Goal: Complete application form: Complete application form

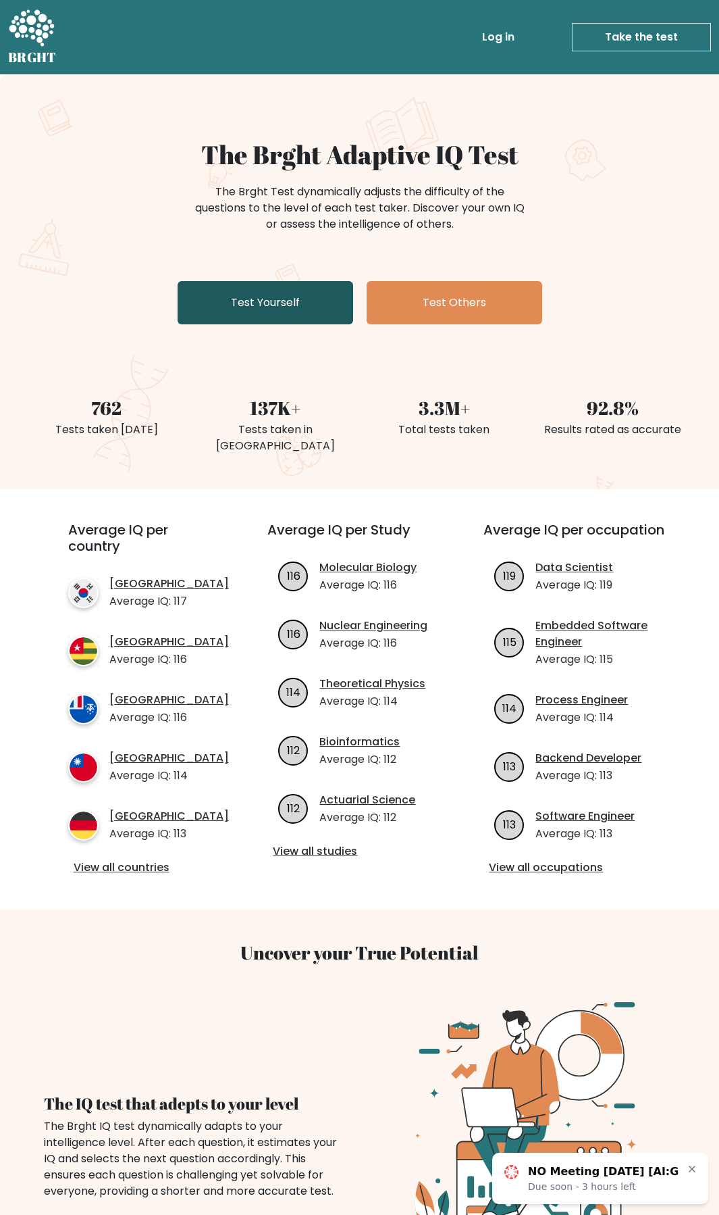
click at [301, 295] on link "Test Yourself" at bounding box center [266, 302] width 176 height 43
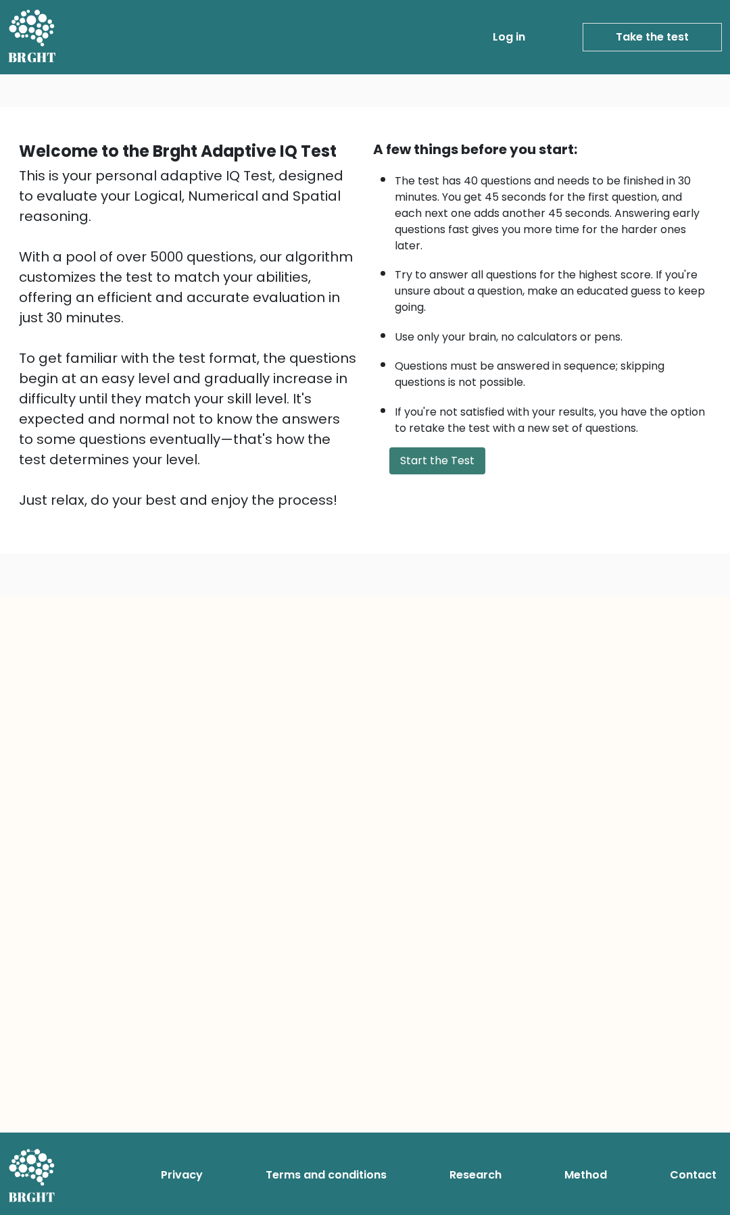
click at [421, 459] on button "Start the Test" at bounding box center [437, 460] width 96 height 27
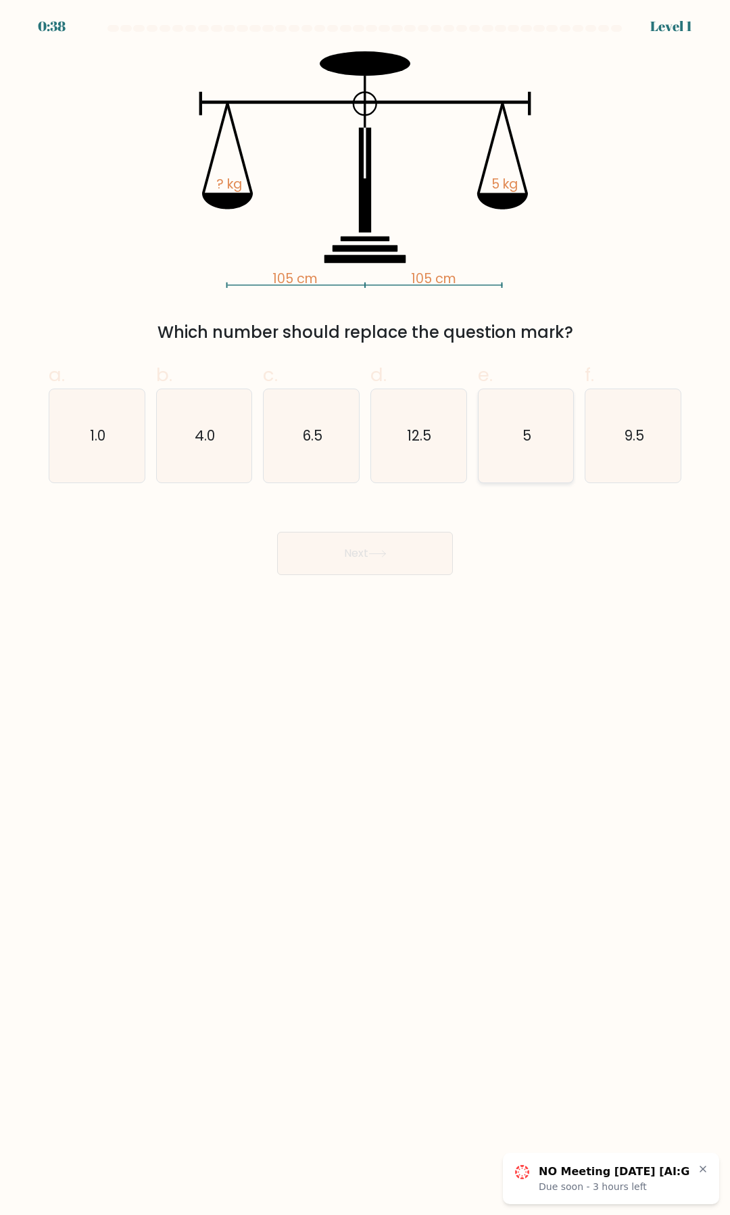
click at [496, 426] on icon "5" at bounding box center [525, 435] width 93 height 93
click at [365, 607] on input "e. 5" at bounding box center [365, 611] width 1 height 9
radio input "true"
click at [392, 552] on button "Next" at bounding box center [365, 553] width 176 height 43
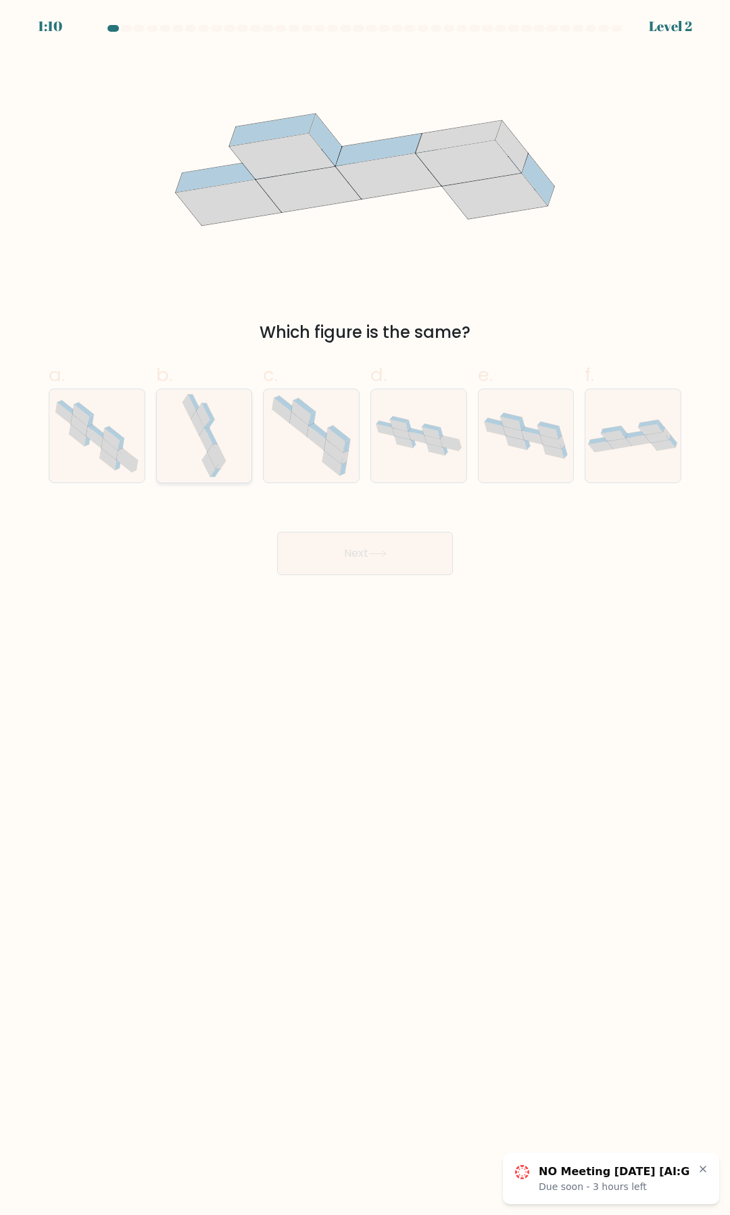
click at [182, 443] on icon at bounding box center [204, 435] width 49 height 93
click at [365, 607] on input "b." at bounding box center [365, 611] width 1 height 9
radio input "true"
click at [352, 548] on button "Next" at bounding box center [365, 553] width 176 height 43
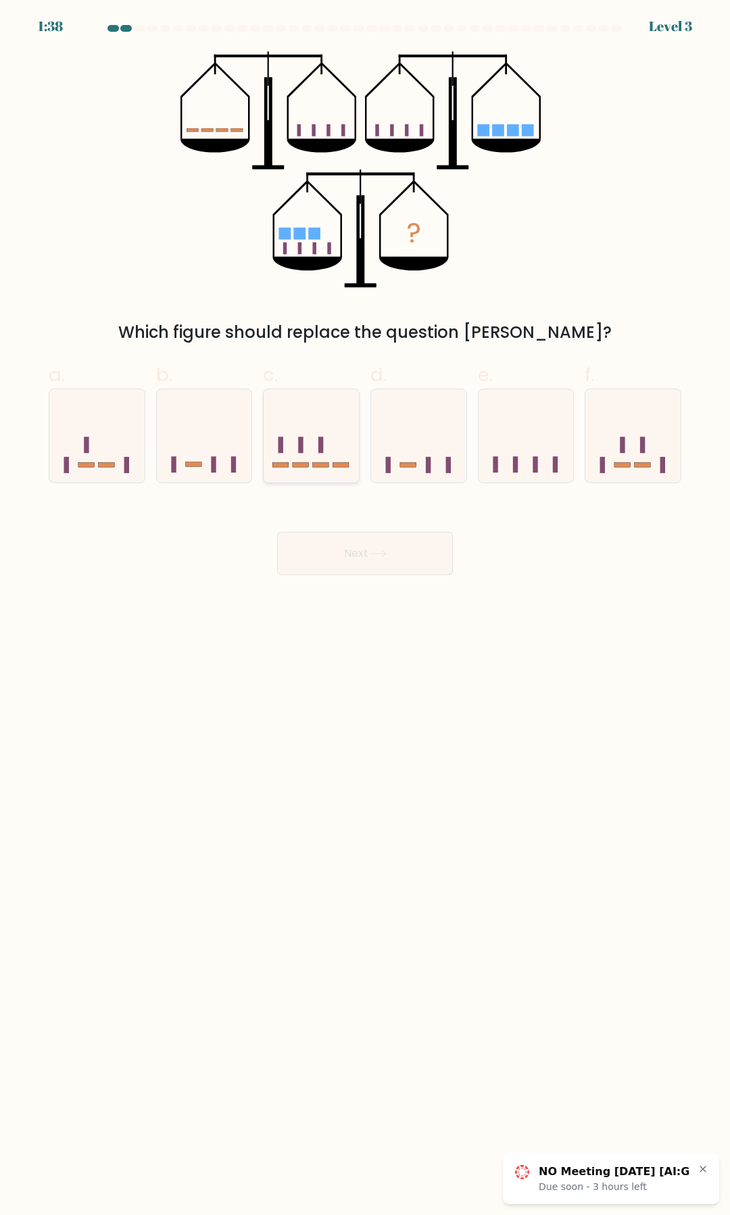
click at [310, 405] on icon at bounding box center [310, 436] width 95 height 79
click at [365, 607] on input "c." at bounding box center [365, 611] width 1 height 9
radio input "true"
click at [421, 567] on button "Next" at bounding box center [365, 553] width 176 height 43
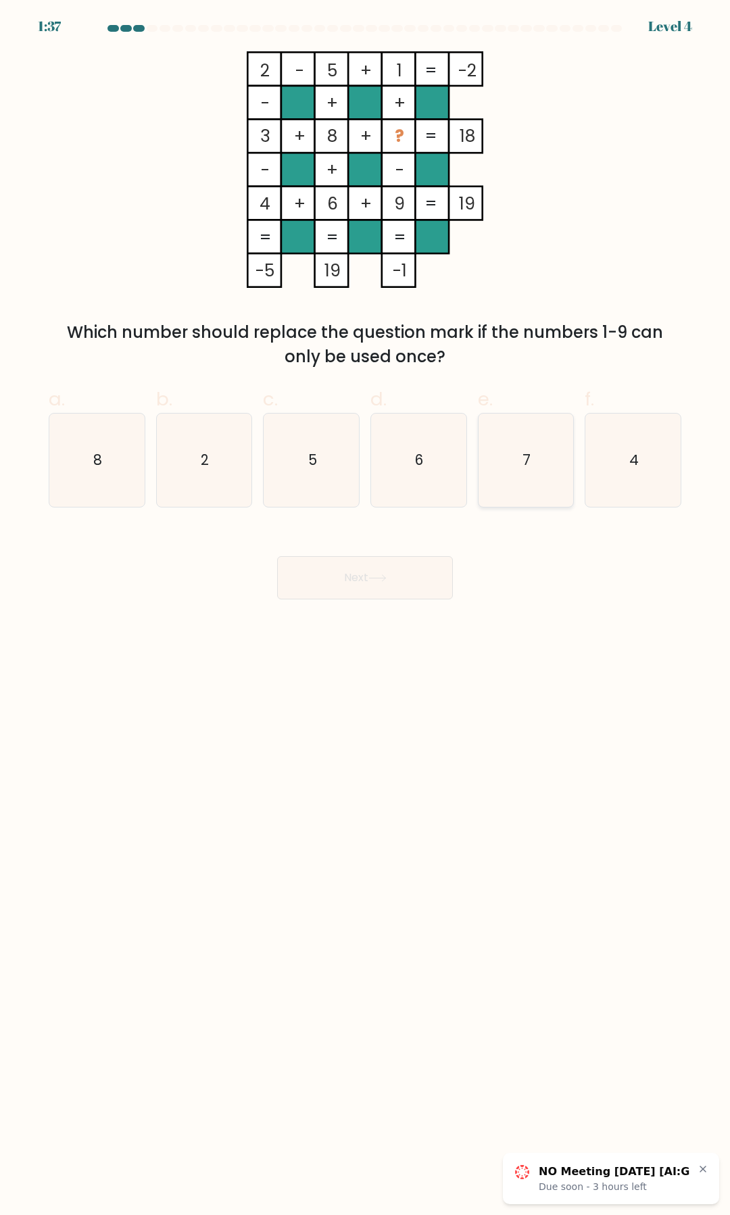
click at [530, 477] on icon "7" at bounding box center [525, 459] width 93 height 93
click at [365, 607] on input "e. 7" at bounding box center [365, 611] width 1 height 9
radio input "true"
click at [411, 572] on button "Next" at bounding box center [365, 577] width 176 height 43
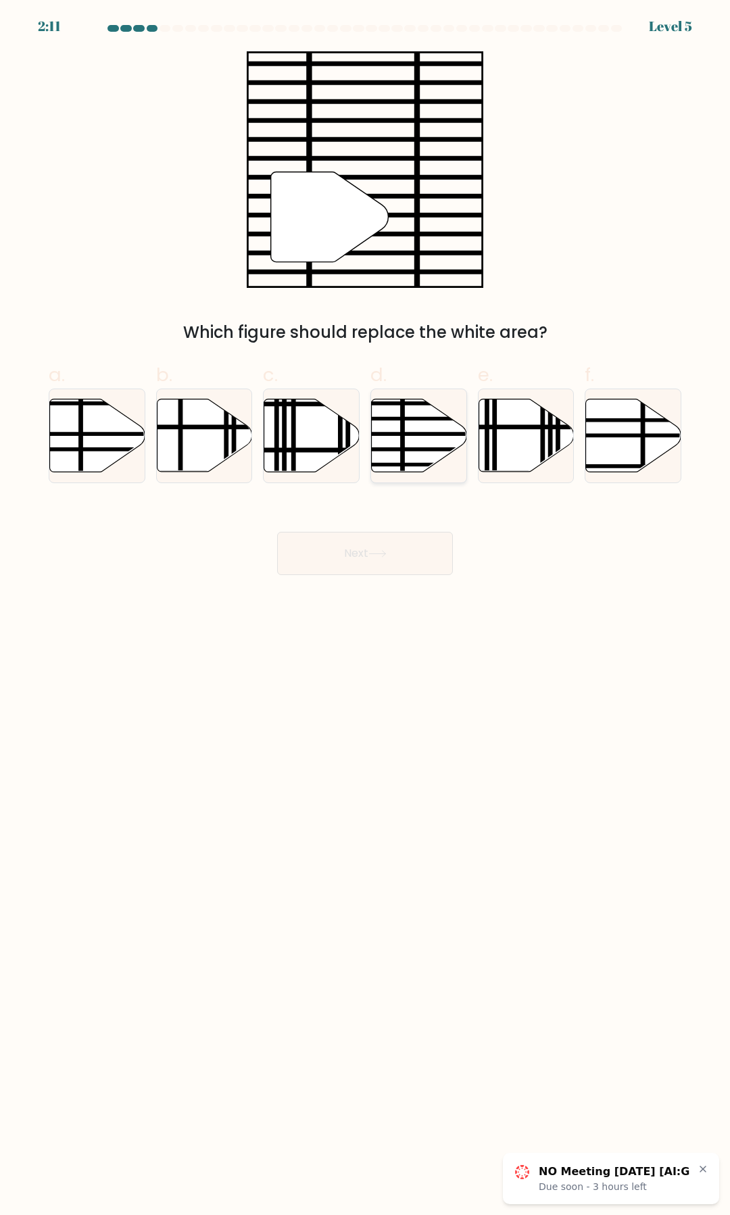
click at [444, 423] on icon at bounding box center [419, 435] width 95 height 73
click at [365, 607] on input "d." at bounding box center [365, 611] width 1 height 9
radio input "true"
click at [402, 544] on button "Next" at bounding box center [365, 553] width 176 height 43
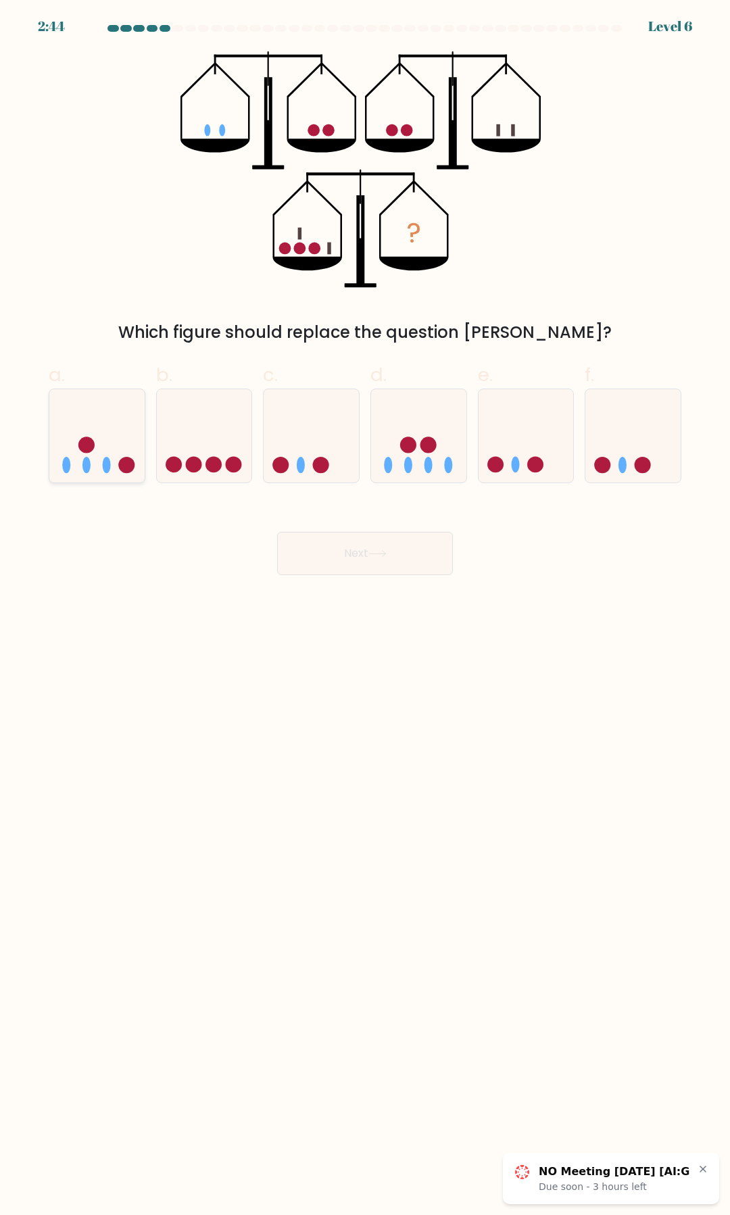
click at [111, 424] on icon at bounding box center [96, 436] width 95 height 79
click at [365, 607] on input "a." at bounding box center [365, 611] width 1 height 9
radio input "true"
click at [368, 567] on button "Next" at bounding box center [365, 553] width 176 height 43
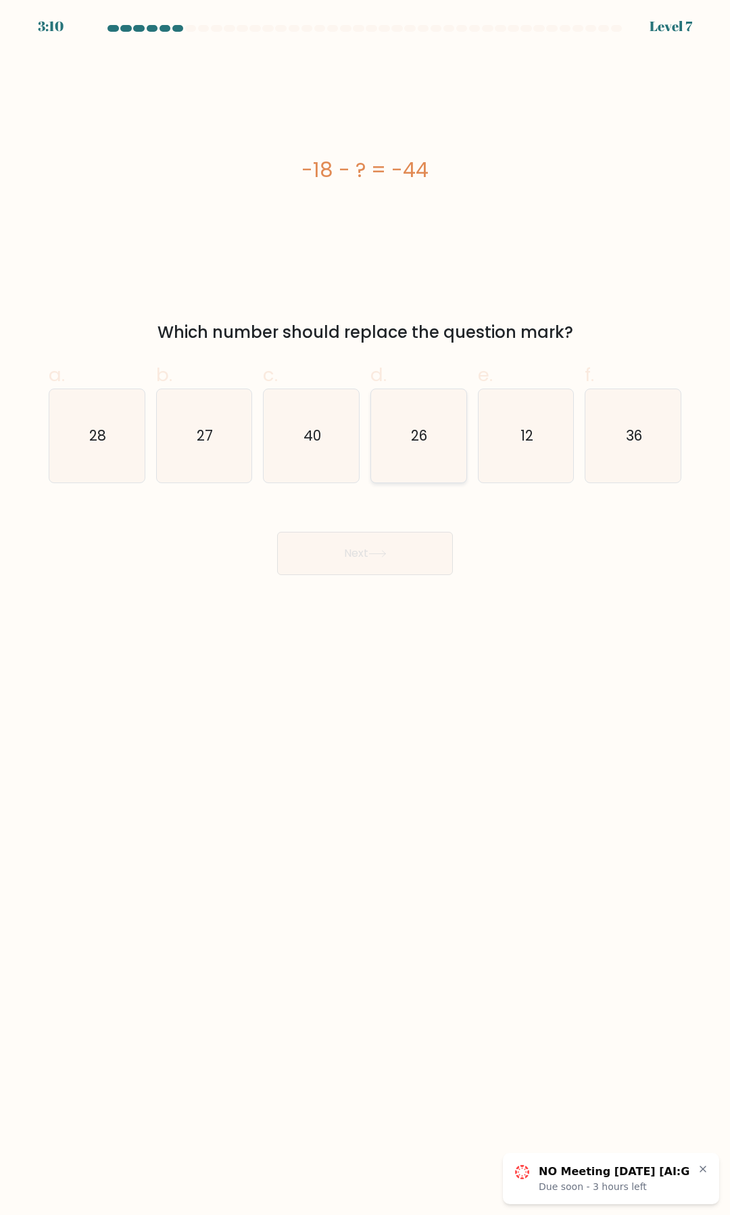
drag, startPoint x: 390, startPoint y: 429, endPoint x: 390, endPoint y: 436, distance: 7.4
click at [390, 430] on icon "26" at bounding box center [418, 435] width 93 height 93
click at [365, 607] on input "d. 26" at bounding box center [365, 611] width 1 height 9
radio input "true"
click at [388, 569] on button "Next" at bounding box center [365, 553] width 176 height 43
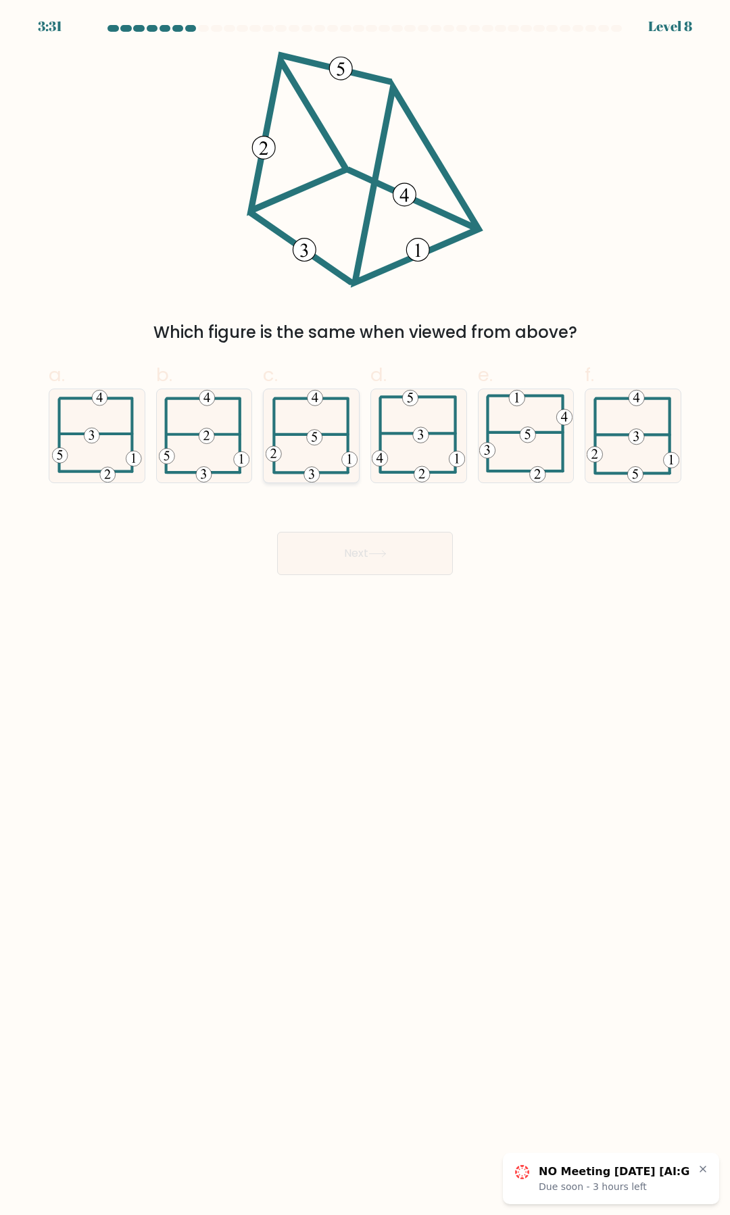
click at [325, 424] on icon at bounding box center [312, 435] width 92 height 93
click at [365, 607] on input "c." at bounding box center [365, 611] width 1 height 9
radio input "true"
click at [423, 567] on button "Next" at bounding box center [365, 553] width 176 height 43
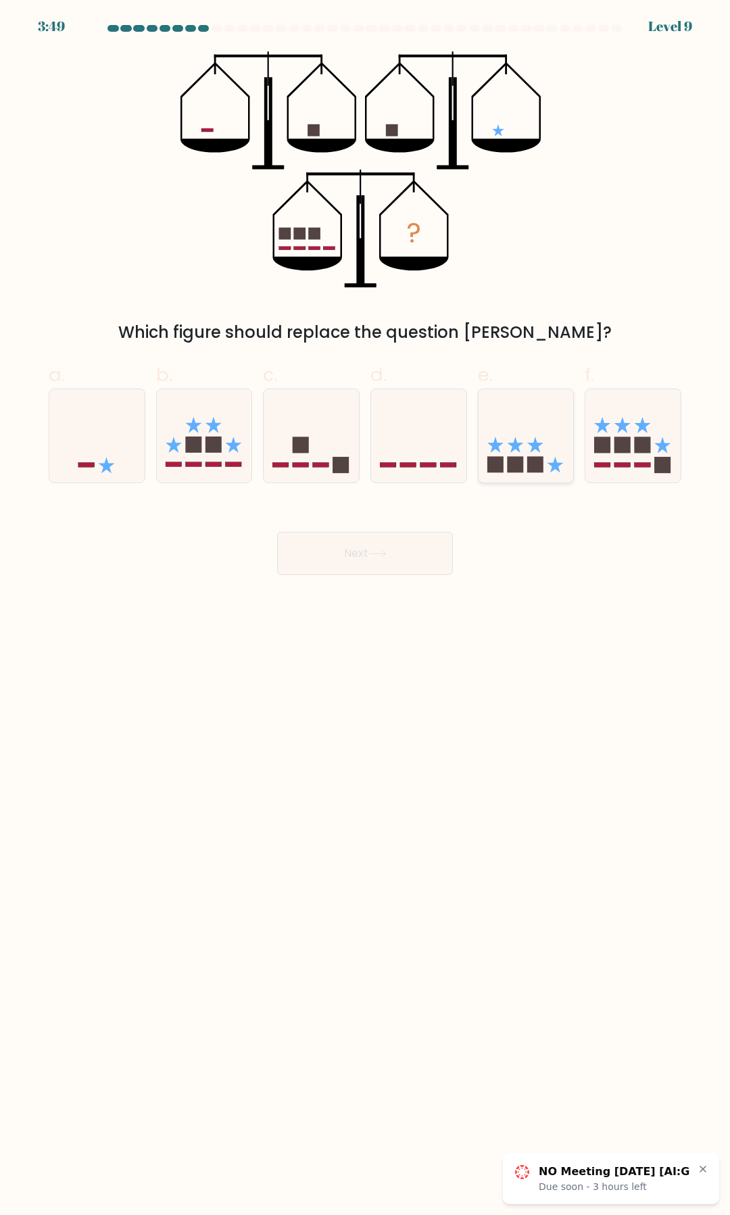
click at [499, 428] on icon at bounding box center [525, 436] width 95 height 79
click at [365, 607] on input "e." at bounding box center [365, 611] width 1 height 9
radio input "true"
click at [407, 549] on button "Next" at bounding box center [365, 553] width 176 height 43
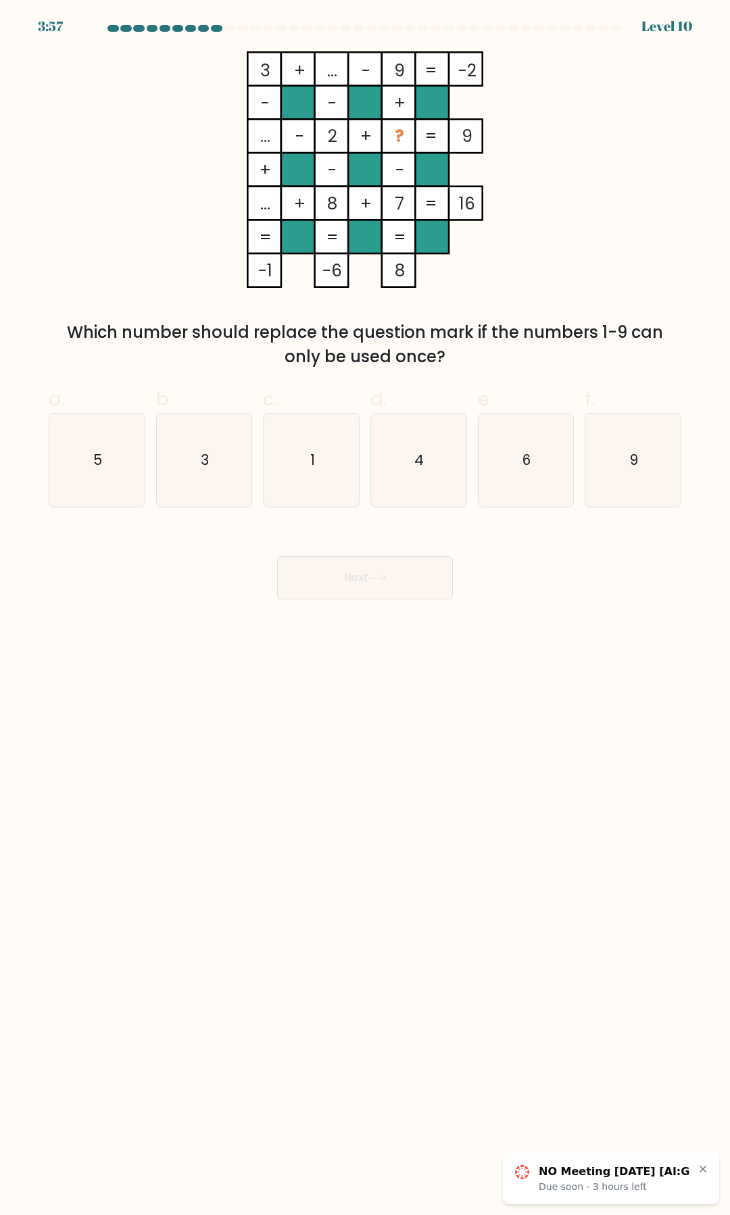
click at [401, 131] on tspan "?" at bounding box center [399, 136] width 9 height 24
click at [404, 211] on tspan "7" at bounding box center [399, 204] width 9 height 24
click at [547, 463] on icon "6" at bounding box center [525, 459] width 93 height 93
click at [365, 607] on input "e. 6" at bounding box center [365, 611] width 1 height 9
radio input "true"
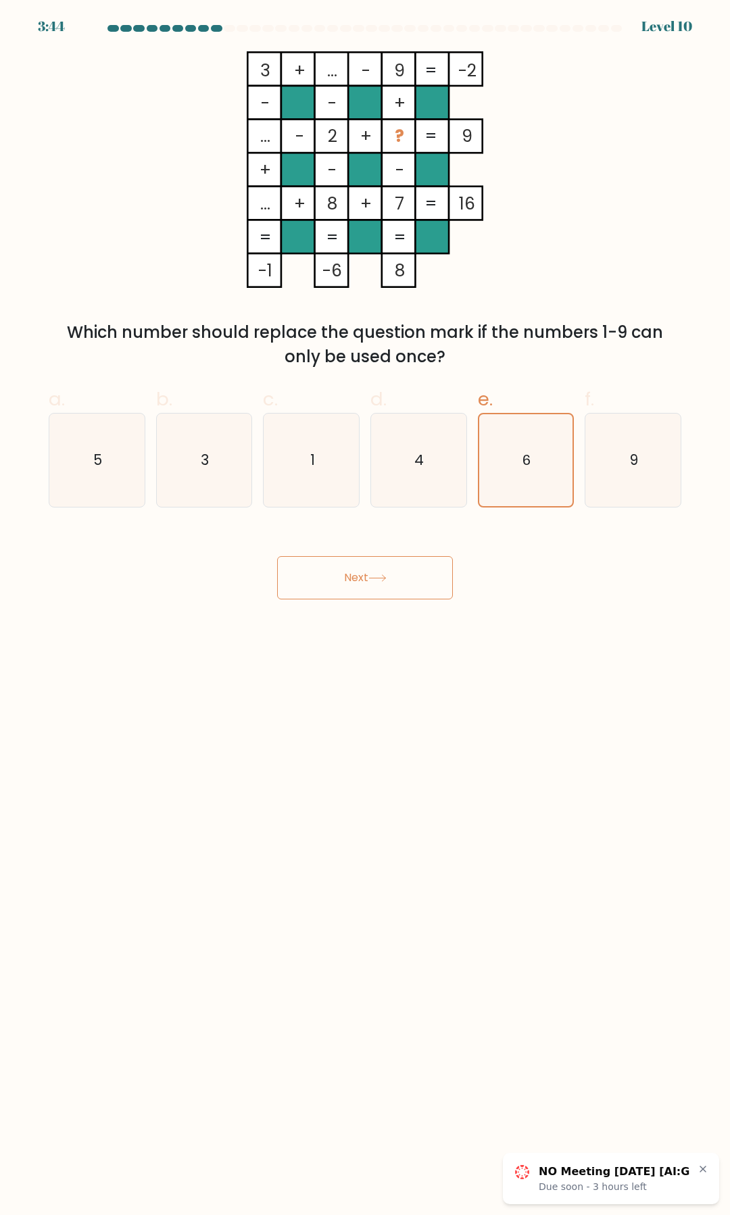
click at [376, 590] on button "Next" at bounding box center [365, 577] width 176 height 43
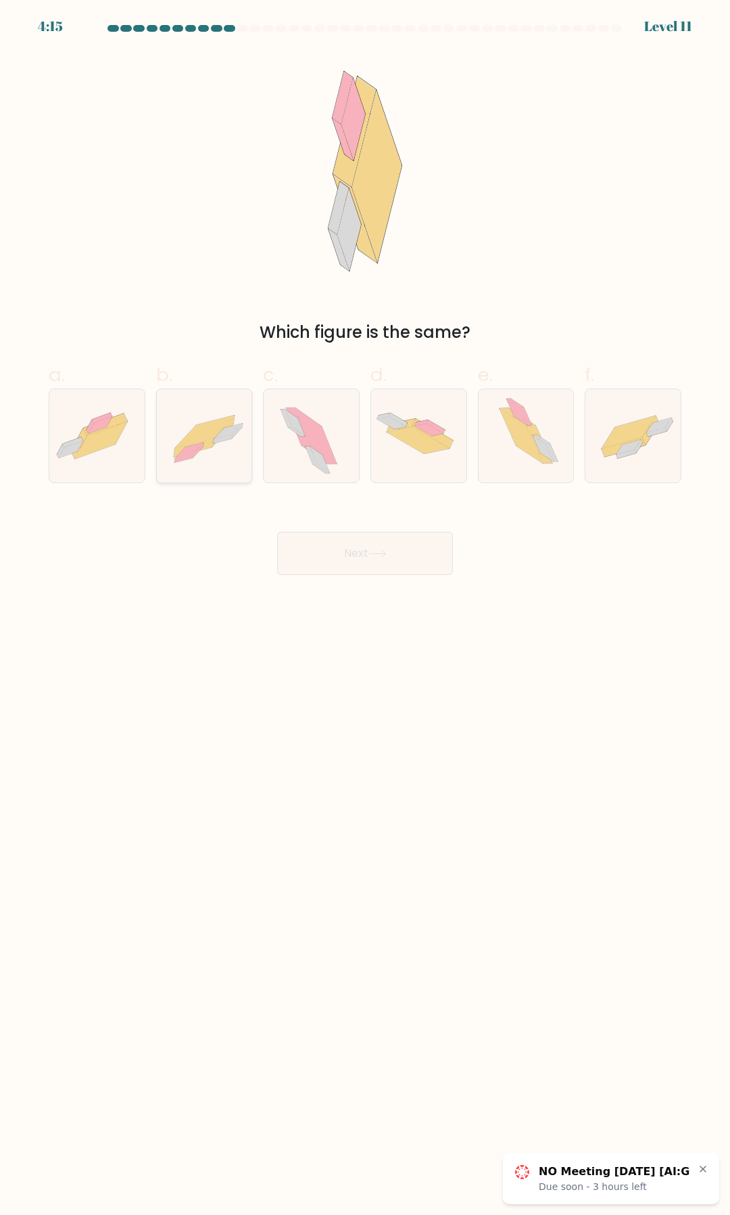
click at [178, 430] on icon at bounding box center [204, 436] width 95 height 68
click at [365, 607] on input "b." at bounding box center [365, 611] width 1 height 9
radio input "true"
drag, startPoint x: 386, startPoint y: 547, endPoint x: 392, endPoint y: 552, distance: 7.6
click at [386, 546] on button "Next" at bounding box center [365, 553] width 176 height 43
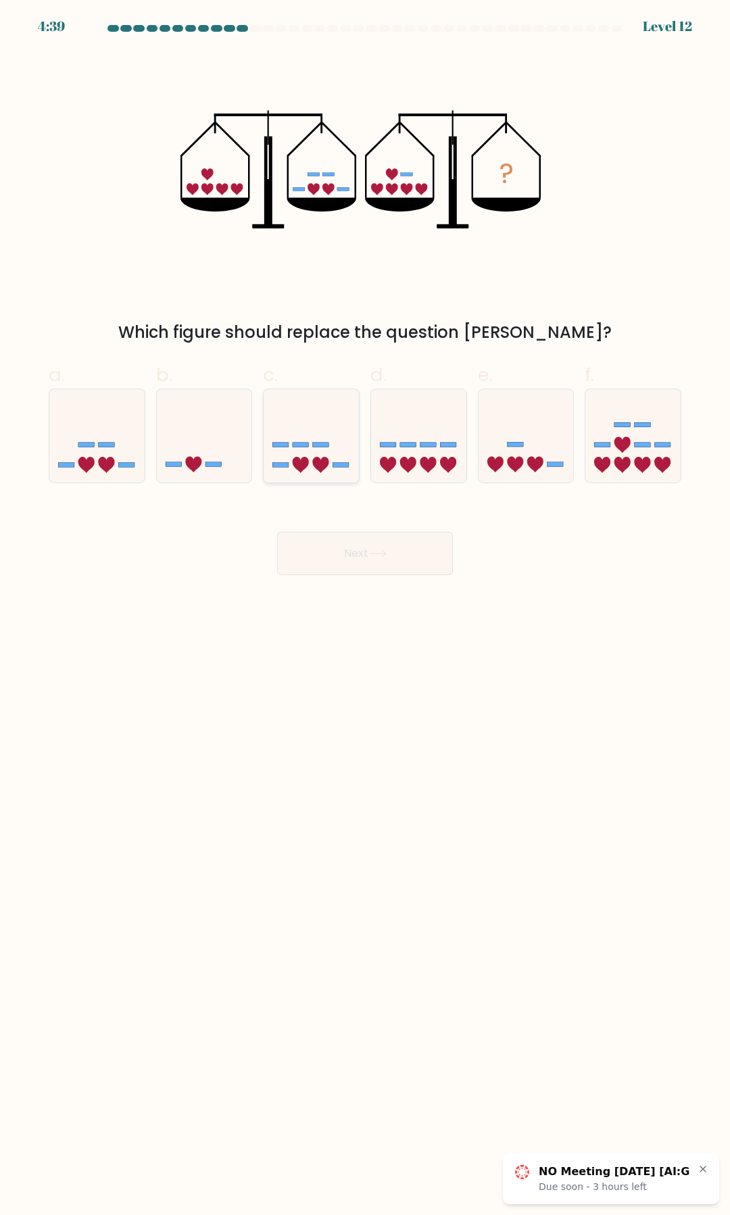
click at [313, 482] on div at bounding box center [311, 435] width 97 height 95
click at [365, 607] on input "c." at bounding box center [365, 611] width 1 height 9
radio input "true"
click at [347, 556] on button "Next" at bounding box center [365, 553] width 176 height 43
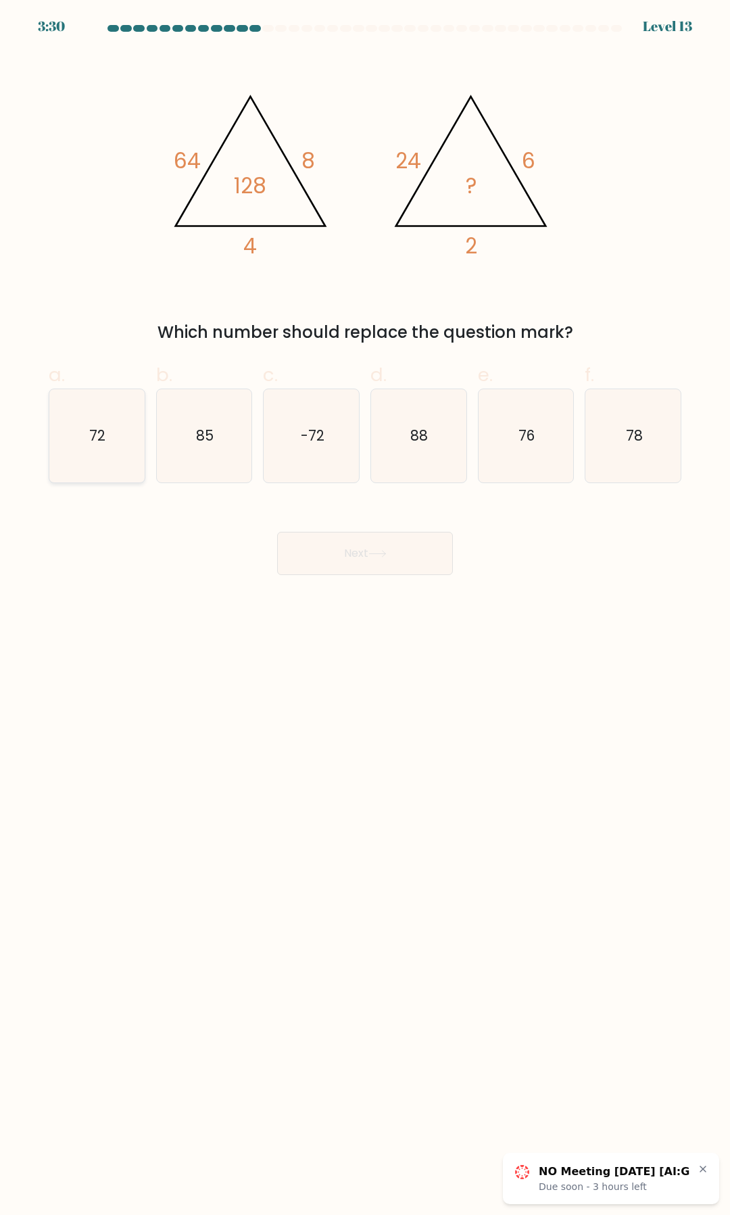
click at [97, 464] on icon "72" at bounding box center [96, 435] width 93 height 93
click at [365, 607] on input "a. 72" at bounding box center [365, 611] width 1 height 9
radio input "true"
click at [330, 563] on button "Next" at bounding box center [365, 553] width 176 height 43
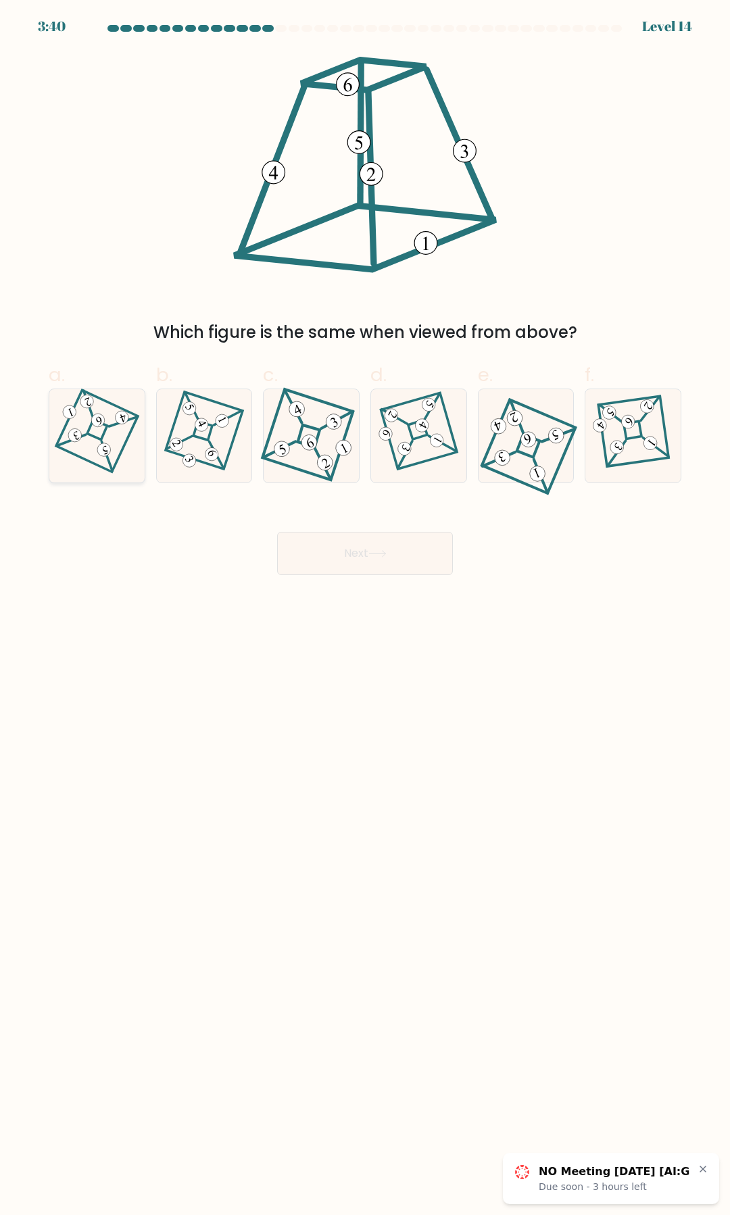
click at [91, 453] on icon at bounding box center [97, 436] width 64 height 74
click at [365, 607] on input "a." at bounding box center [365, 611] width 1 height 9
radio input "true"
click at [401, 565] on button "Next" at bounding box center [365, 553] width 176 height 43
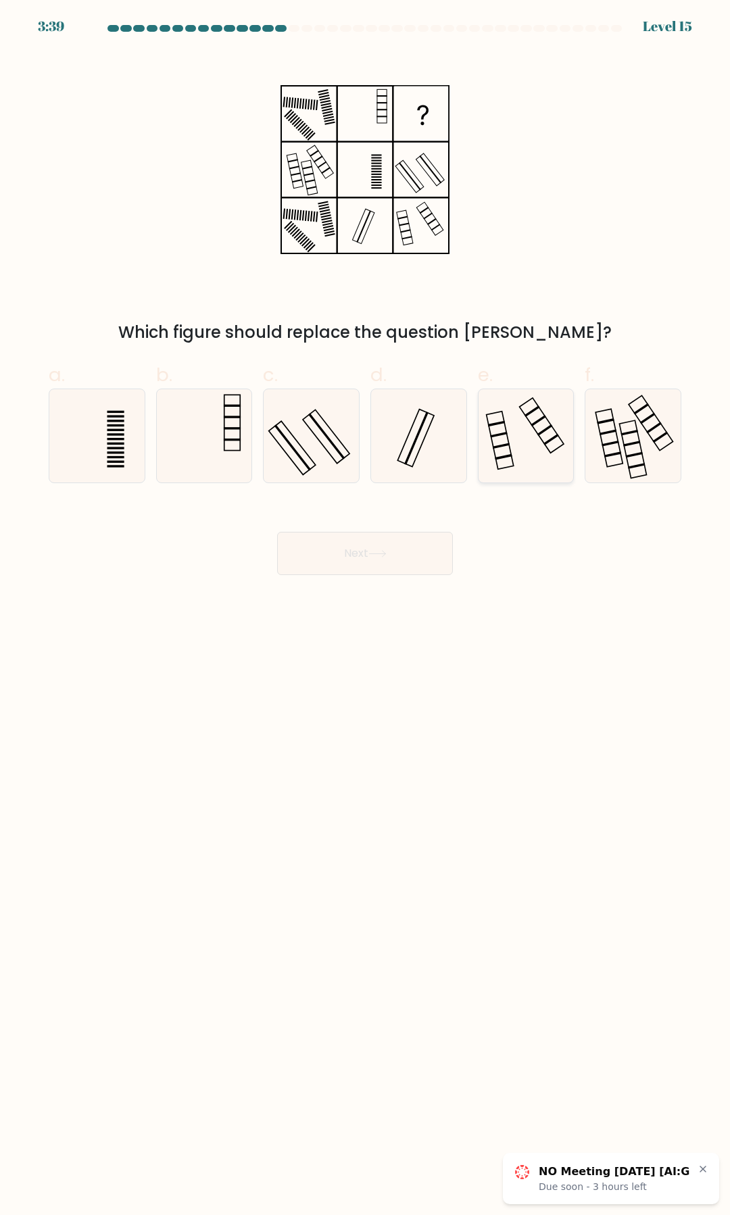
click at [507, 455] on rect at bounding box center [503, 457] width 17 height 6
click at [365, 607] on input "e." at bounding box center [365, 611] width 1 height 9
radio input "true"
click at [415, 559] on button "Next" at bounding box center [365, 553] width 176 height 43
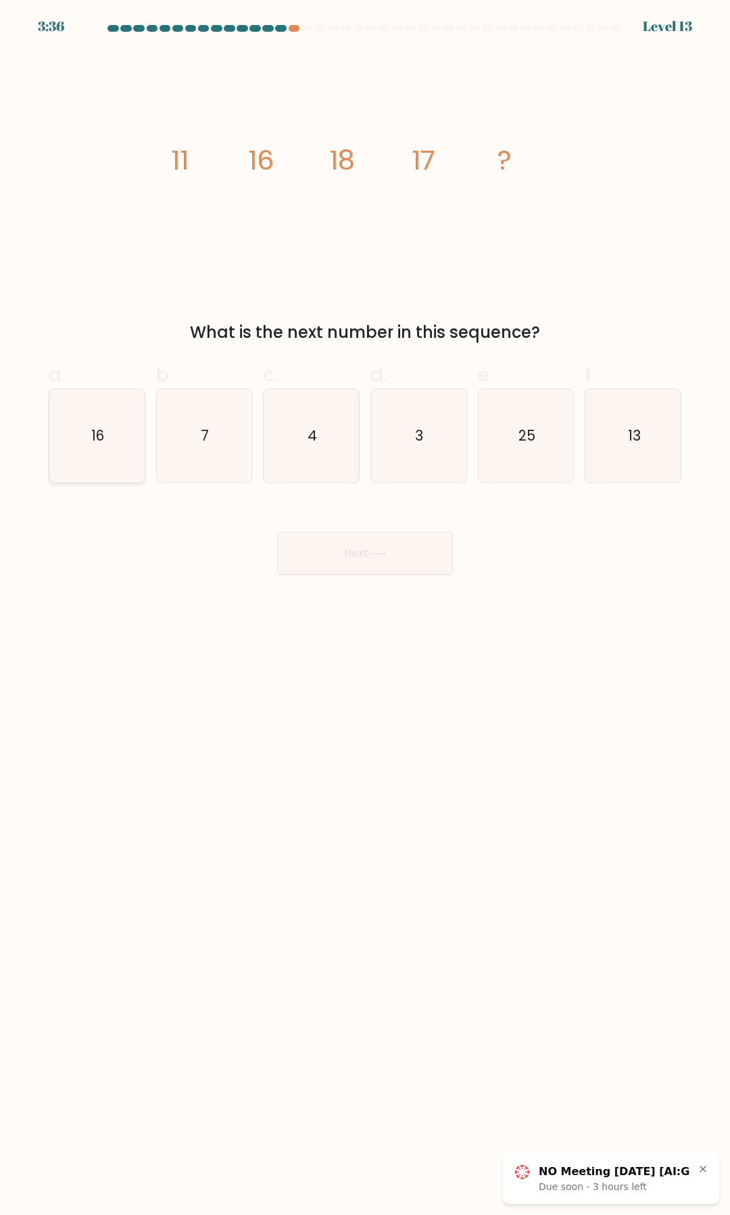
click at [120, 468] on icon "16" at bounding box center [96, 435] width 93 height 93
click at [365, 607] on input "a. 16" at bounding box center [365, 611] width 1 height 9
radio input "true"
click at [651, 474] on icon "13" at bounding box center [632, 435] width 93 height 93
click at [365, 607] on input "f. 13" at bounding box center [365, 611] width 1 height 9
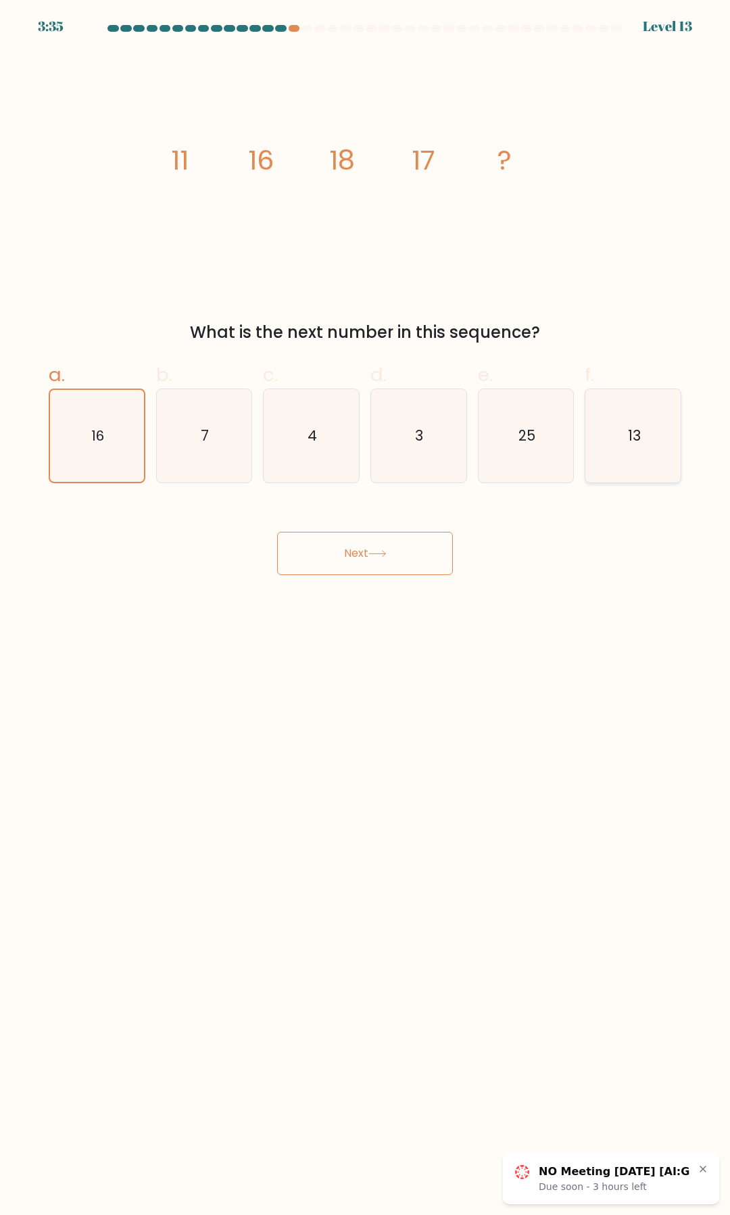
radio input "true"
click at [407, 553] on button "Next" at bounding box center [365, 553] width 176 height 43
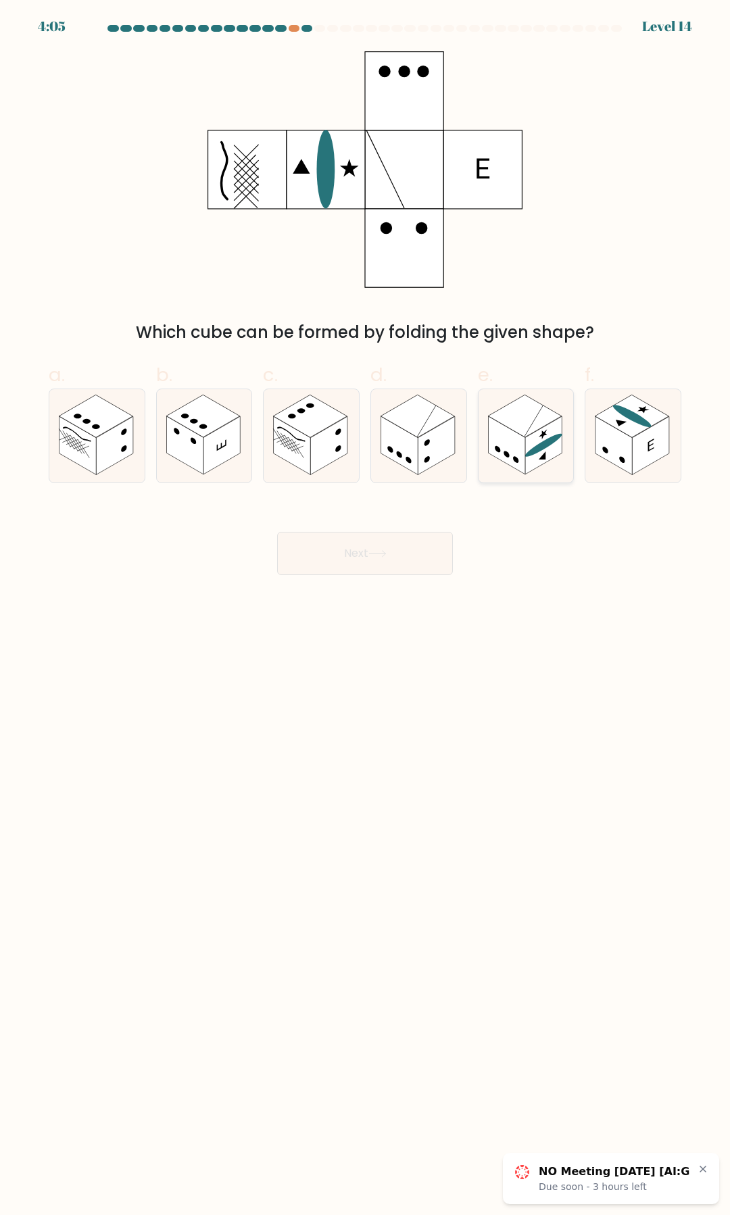
click at [536, 482] on div at bounding box center [526, 435] width 97 height 95
click at [365, 607] on input "e." at bounding box center [365, 611] width 1 height 9
radio input "true"
click at [365, 545] on button "Next" at bounding box center [365, 553] width 176 height 43
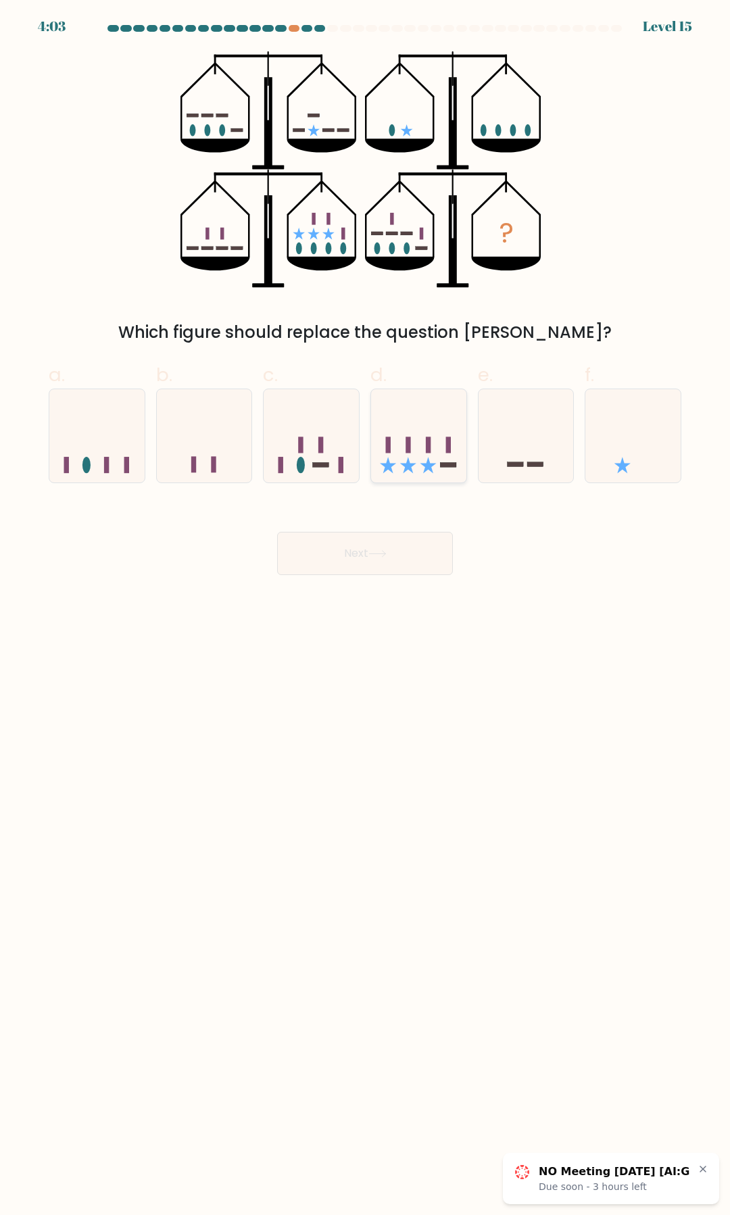
click at [443, 458] on icon at bounding box center [418, 436] width 95 height 79
click at [365, 607] on input "d." at bounding box center [365, 611] width 1 height 9
radio input "true"
click at [428, 565] on button "Next" at bounding box center [365, 553] width 176 height 43
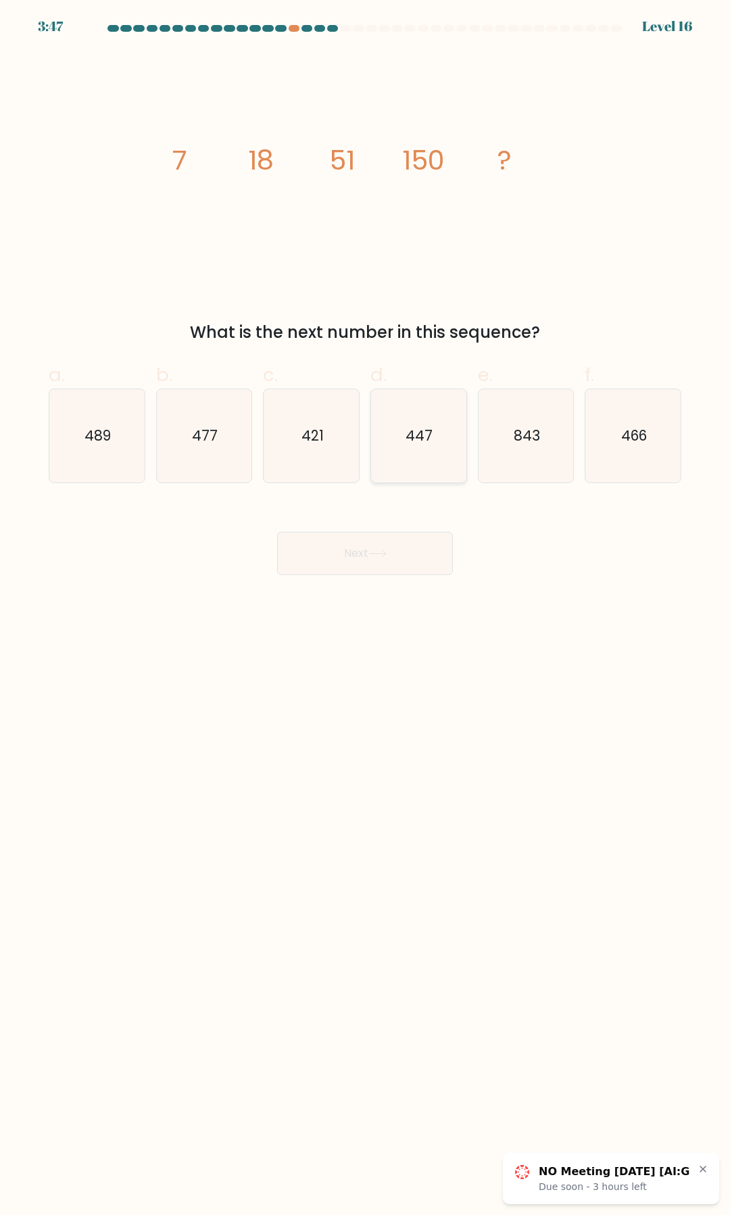
click at [415, 474] on icon "447" at bounding box center [418, 435] width 93 height 93
click at [365, 607] on input "d. 447" at bounding box center [365, 611] width 1 height 9
radio input "true"
click at [407, 544] on button "Next" at bounding box center [365, 553] width 176 height 43
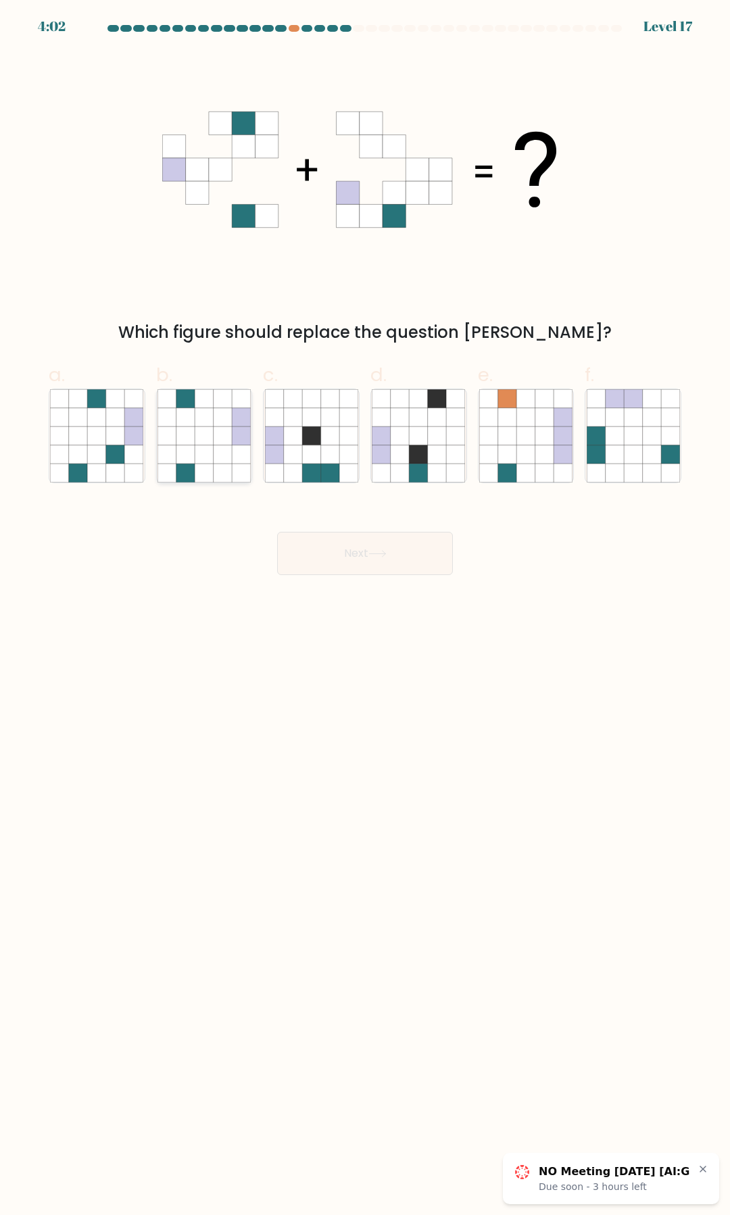
click at [220, 428] on icon at bounding box center [222, 436] width 18 height 18
click at [365, 607] on input "b." at bounding box center [365, 611] width 1 height 9
radio input "true"
click at [622, 455] on icon at bounding box center [614, 454] width 18 height 18
click at [365, 607] on input "f." at bounding box center [365, 611] width 1 height 9
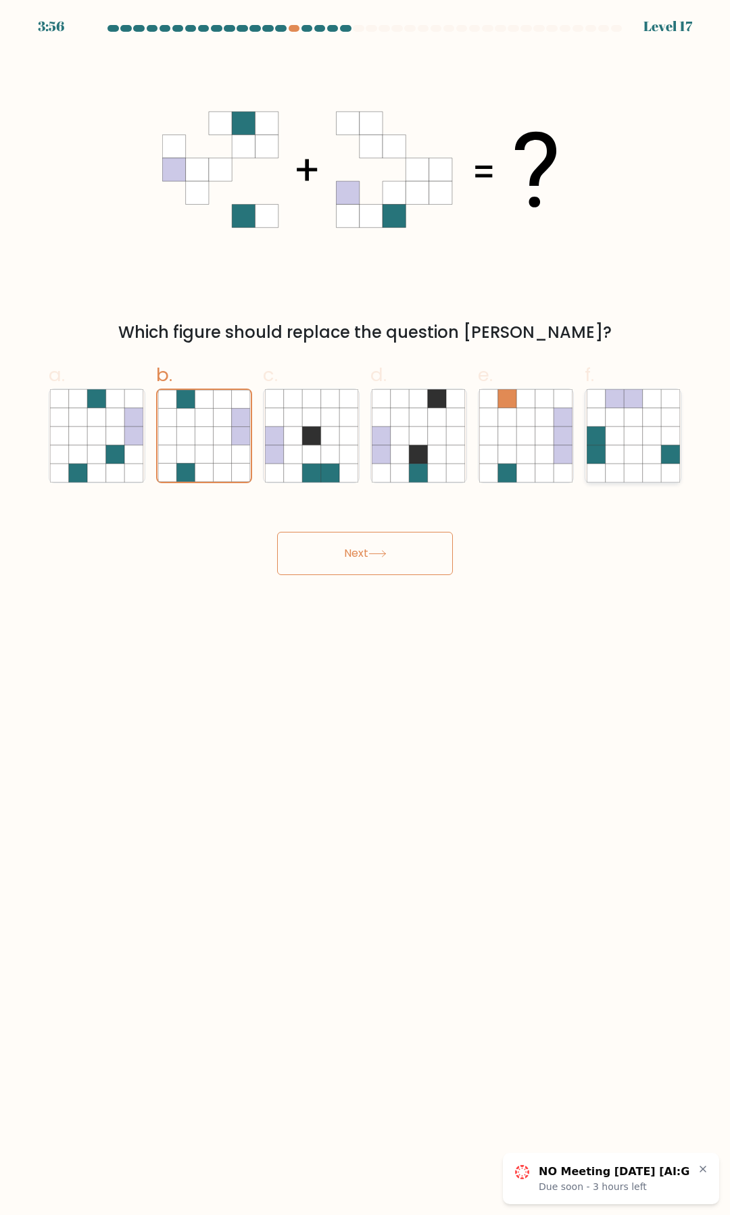
radio input "true"
click at [347, 567] on button "Next" at bounding box center [365, 553] width 176 height 43
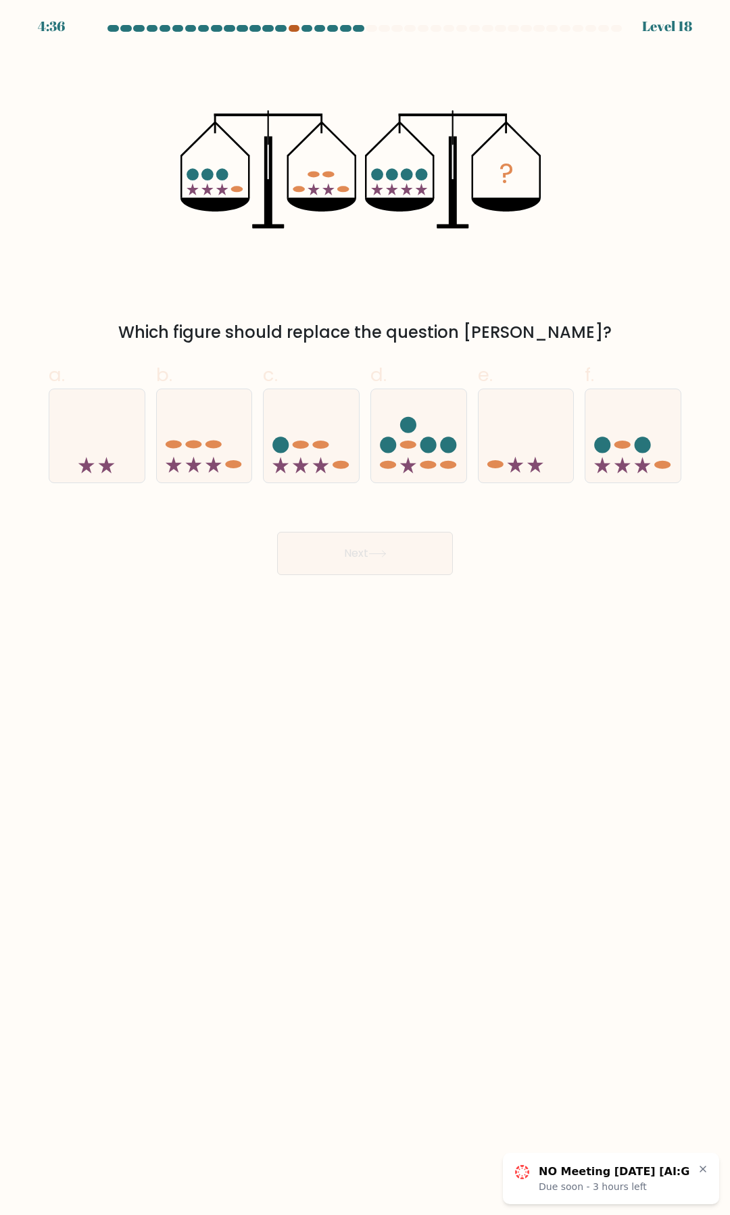
click at [295, 29] on div at bounding box center [293, 28] width 11 height 7
click at [218, 434] on icon at bounding box center [204, 436] width 95 height 79
click at [365, 607] on input "b." at bounding box center [365, 611] width 1 height 9
radio input "true"
click at [369, 554] on button "Next" at bounding box center [365, 553] width 176 height 43
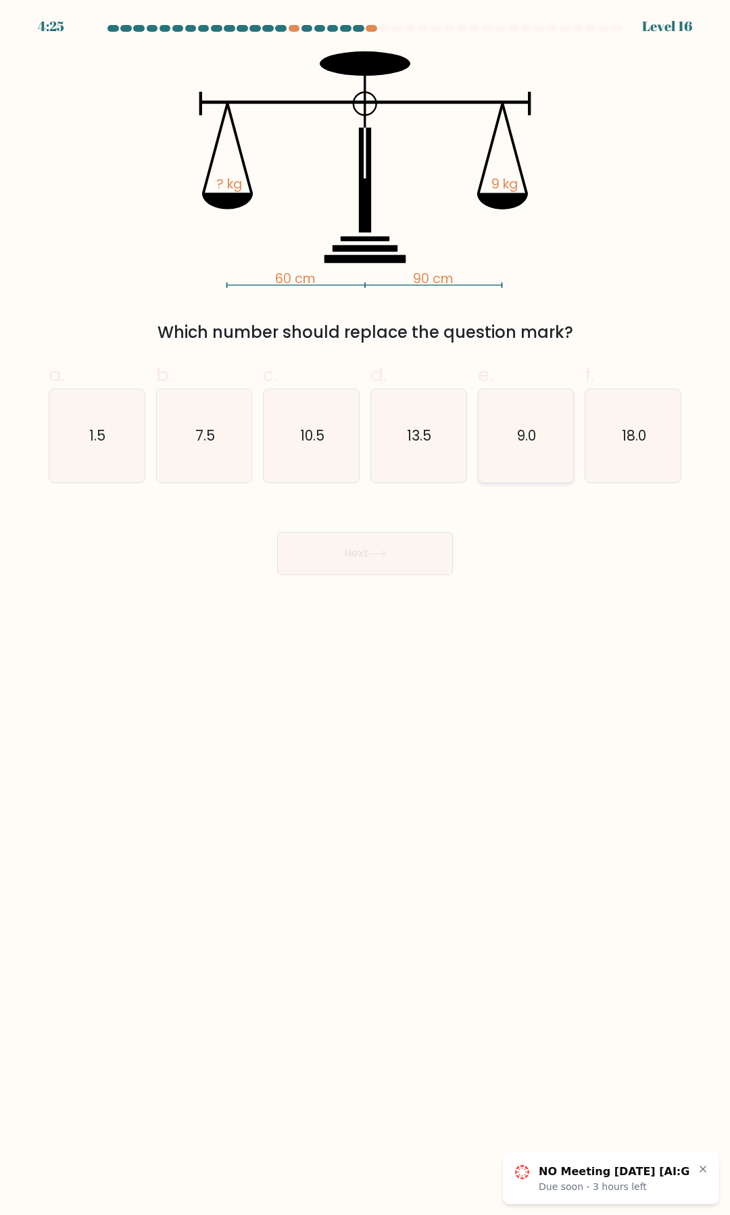
click at [501, 464] on icon "9.0" at bounding box center [525, 435] width 93 height 93
click at [365, 607] on input "e. 9.0" at bounding box center [365, 611] width 1 height 9
radio input "true"
click at [415, 546] on button "Next" at bounding box center [365, 553] width 176 height 43
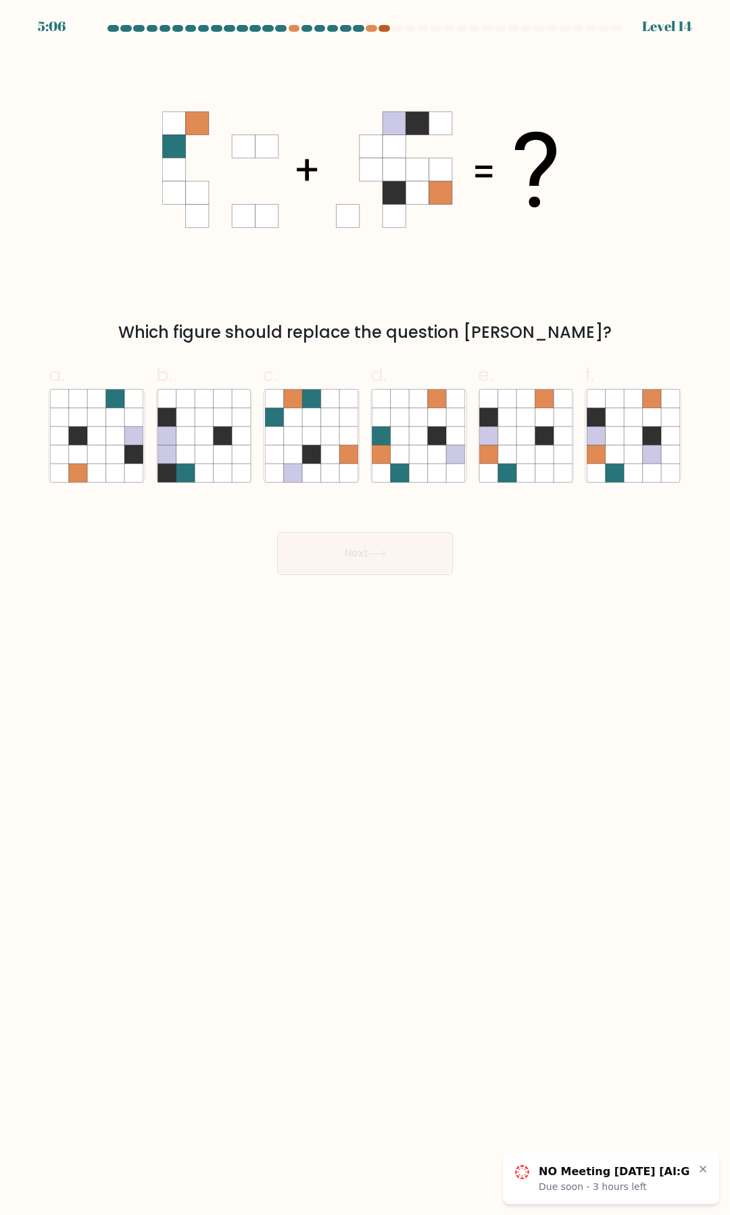
click at [384, 28] on div at bounding box center [383, 28] width 11 height 7
click at [557, 462] on icon at bounding box center [562, 454] width 18 height 18
click at [365, 607] on input "e." at bounding box center [365, 611] width 1 height 9
radio input "true"
click at [356, 553] on button "Next" at bounding box center [365, 553] width 176 height 43
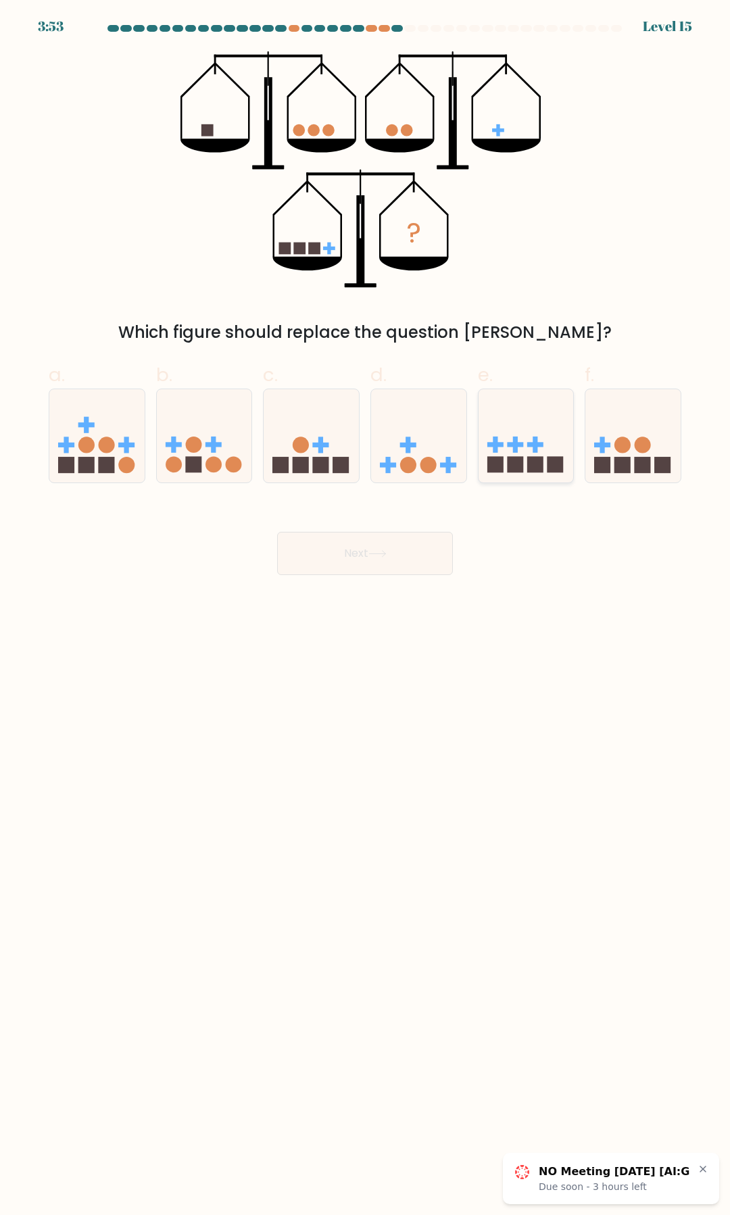
click at [553, 459] on rect at bounding box center [555, 465] width 16 height 16
click at [365, 607] on input "e." at bounding box center [365, 611] width 1 height 9
radio input "true"
click at [193, 459] on rect at bounding box center [193, 465] width 16 height 16
click at [365, 607] on input "b." at bounding box center [365, 611] width 1 height 9
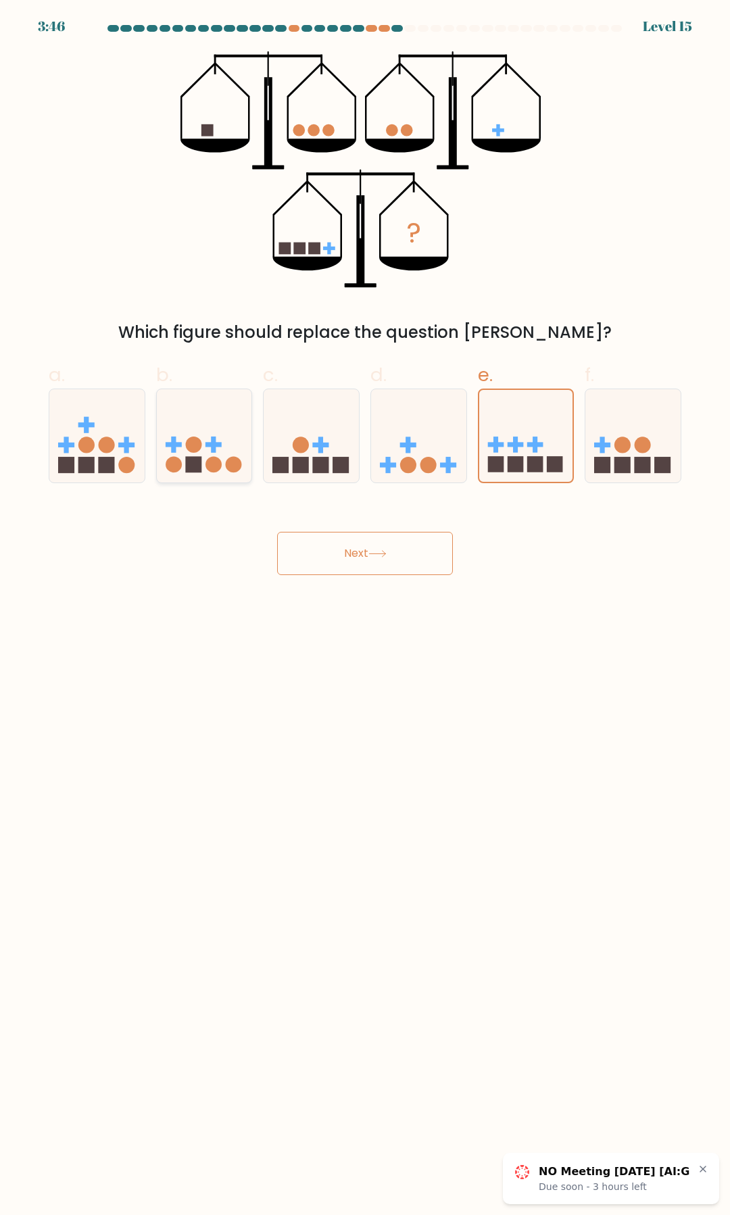
radio input "true"
click at [334, 563] on button "Next" at bounding box center [365, 553] width 176 height 43
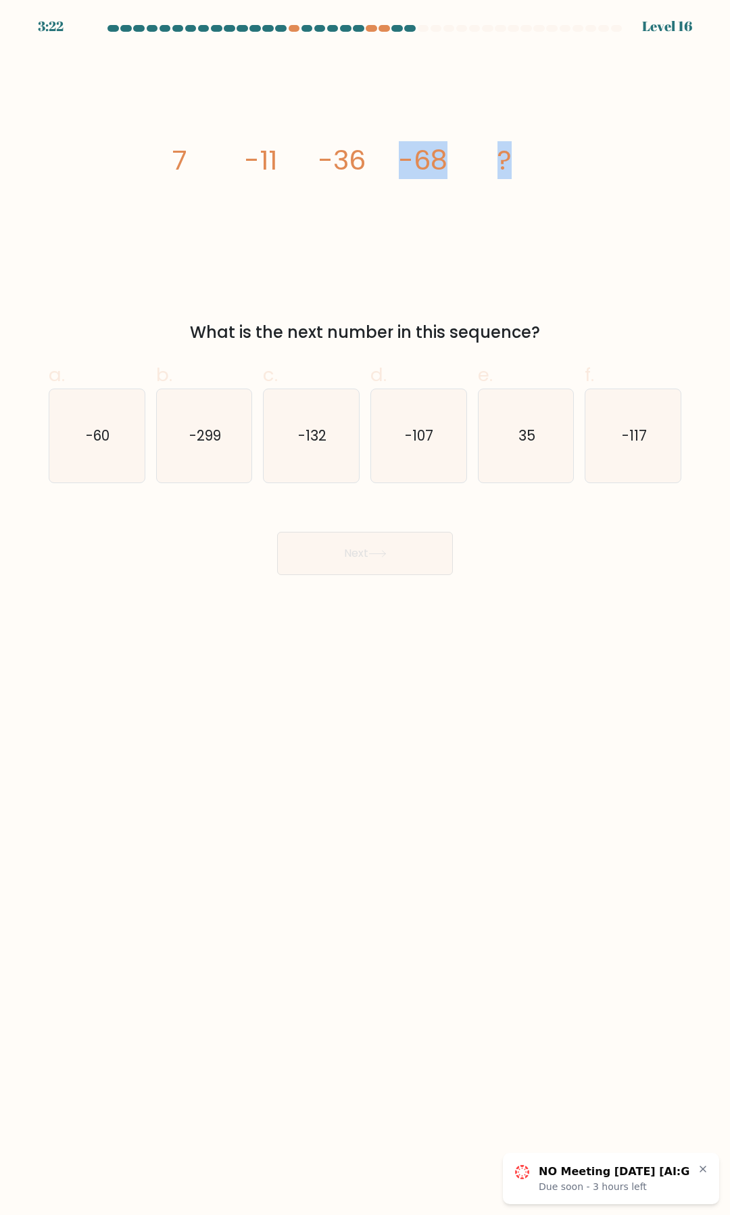
drag, startPoint x: 362, startPoint y: 257, endPoint x: 352, endPoint y: 293, distance: 37.9
click at [350, 297] on div "image/svg+xml 7 -11 -36 -68 ? What is the next number in this sequence?" at bounding box center [365, 197] width 649 height 293
click at [398, 259] on icon "image/svg+xml 7 -11 -36 -68 ?" at bounding box center [364, 169] width 405 height 236
click at [334, 422] on icon "-132" at bounding box center [311, 435] width 93 height 93
click at [365, 607] on input "c. -132" at bounding box center [365, 611] width 1 height 9
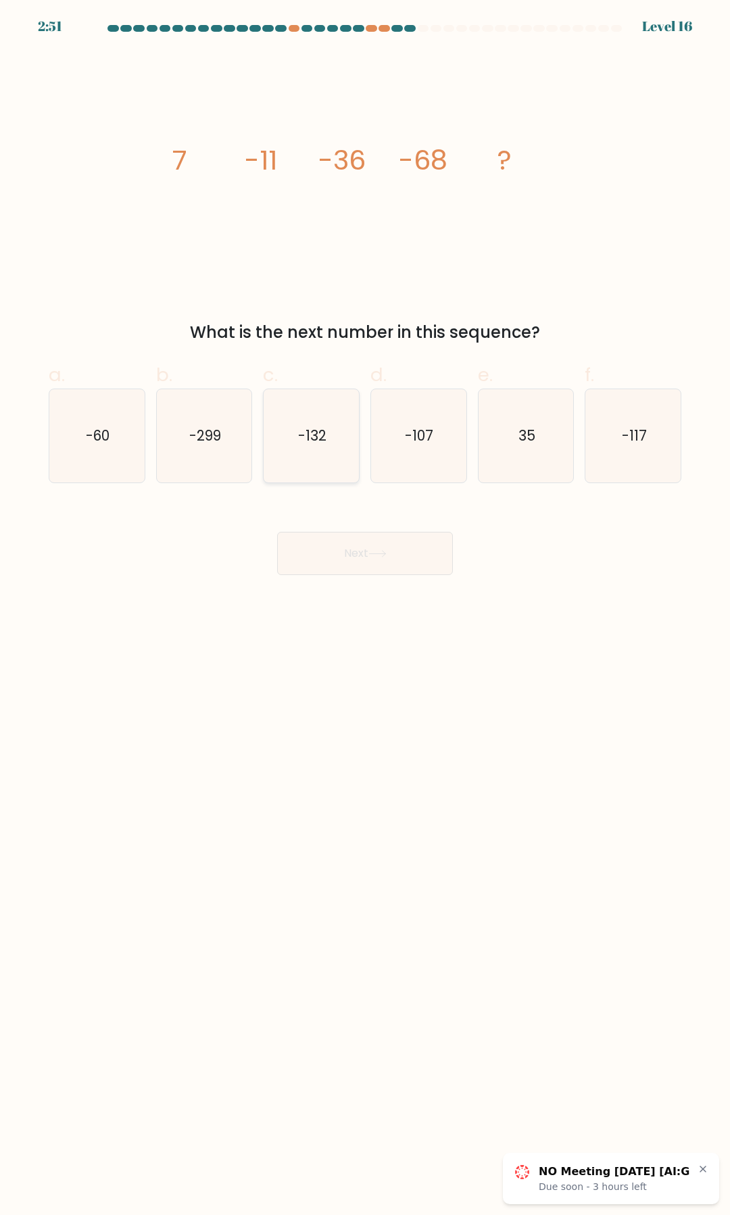
radio input "true"
click at [359, 545] on button "Next" at bounding box center [365, 553] width 176 height 43
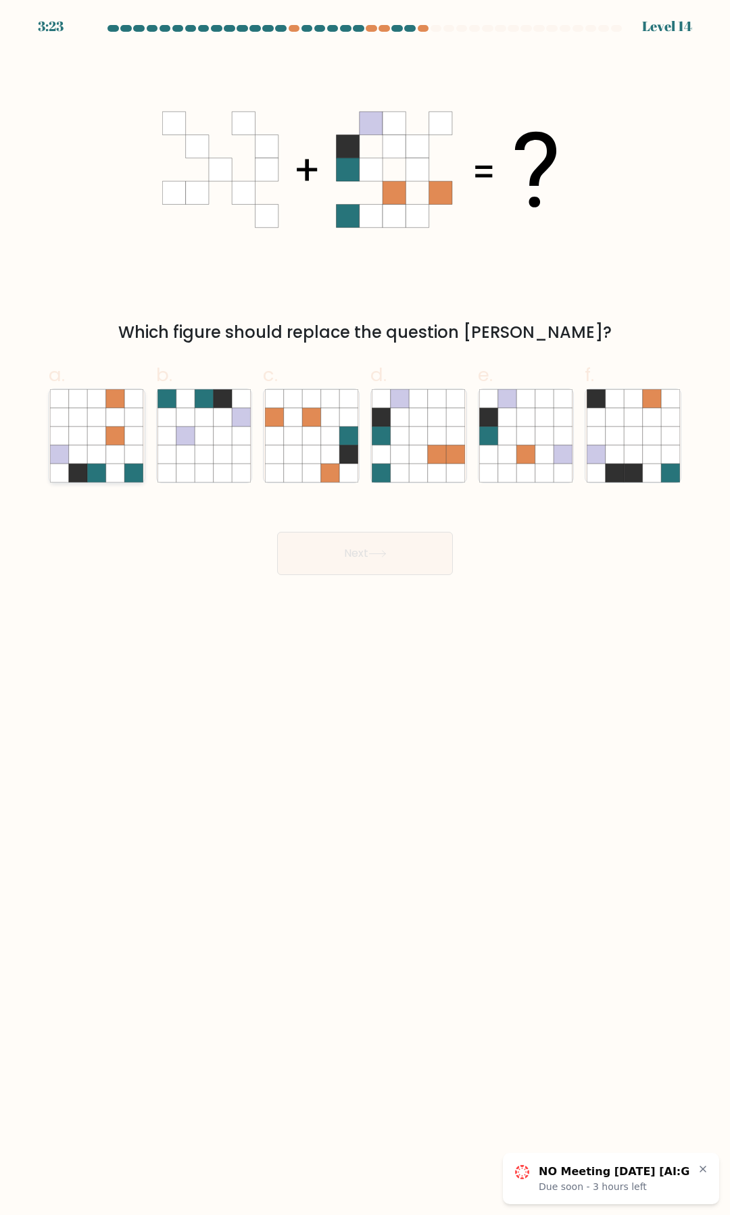
click at [132, 445] on icon at bounding box center [134, 436] width 18 height 18
click at [365, 607] on input "a." at bounding box center [365, 611] width 1 height 9
radio input "true"
click at [334, 543] on button "Next" at bounding box center [365, 553] width 176 height 43
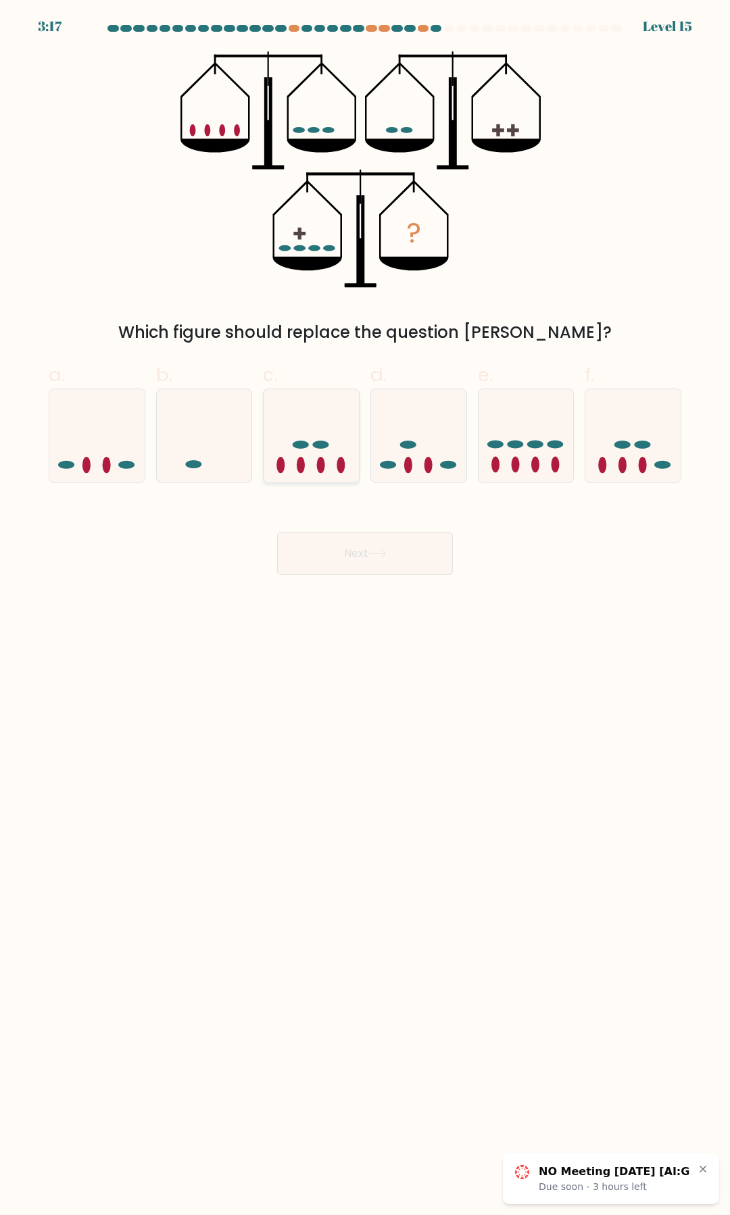
click at [332, 455] on icon at bounding box center [310, 436] width 95 height 79
click at [365, 607] on input "c." at bounding box center [365, 611] width 1 height 9
radio input "true"
click at [386, 553] on icon at bounding box center [377, 553] width 18 height 7
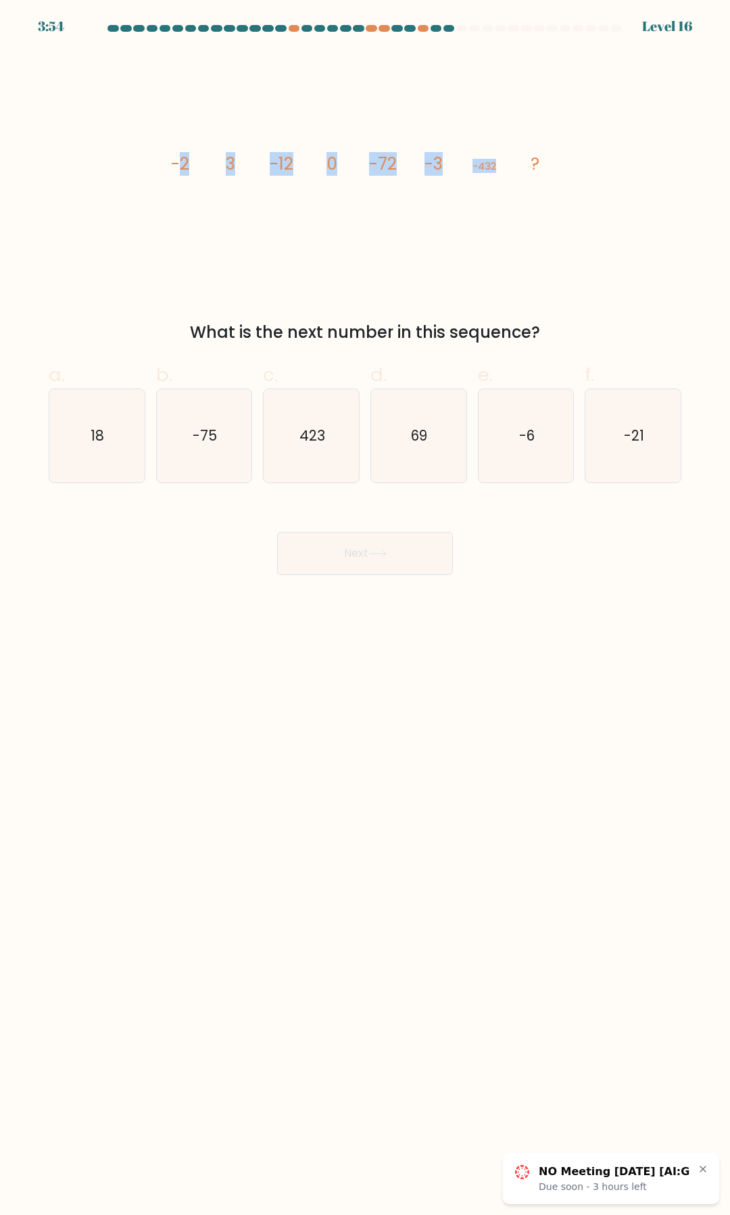
drag, startPoint x: 178, startPoint y: 158, endPoint x: 559, endPoint y: 230, distance: 388.4
click at [533, 216] on icon "image/svg+xml -2 3 -12 0 -72 -3 -432 ?" at bounding box center [364, 169] width 405 height 236
click at [563, 308] on div "image/svg+xml -2 3 -12 0 -72 -3 -432 ? What is the next number in this sequence?" at bounding box center [365, 197] width 649 height 293
click at [711, 478] on form at bounding box center [365, 300] width 730 height 550
click at [659, 463] on icon "-21" at bounding box center [632, 435] width 93 height 93
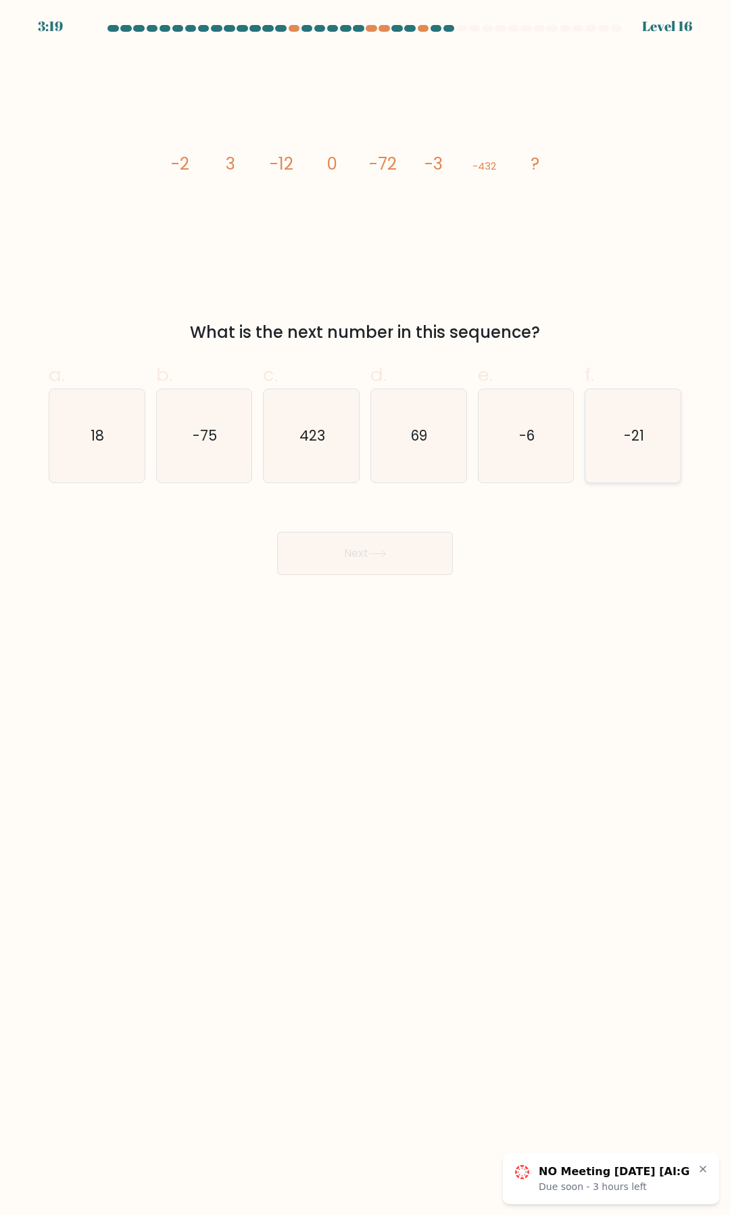
click at [365, 607] on input "f. -21" at bounding box center [365, 611] width 1 height 9
radio input "true"
click at [428, 559] on button "Next" at bounding box center [365, 553] width 176 height 43
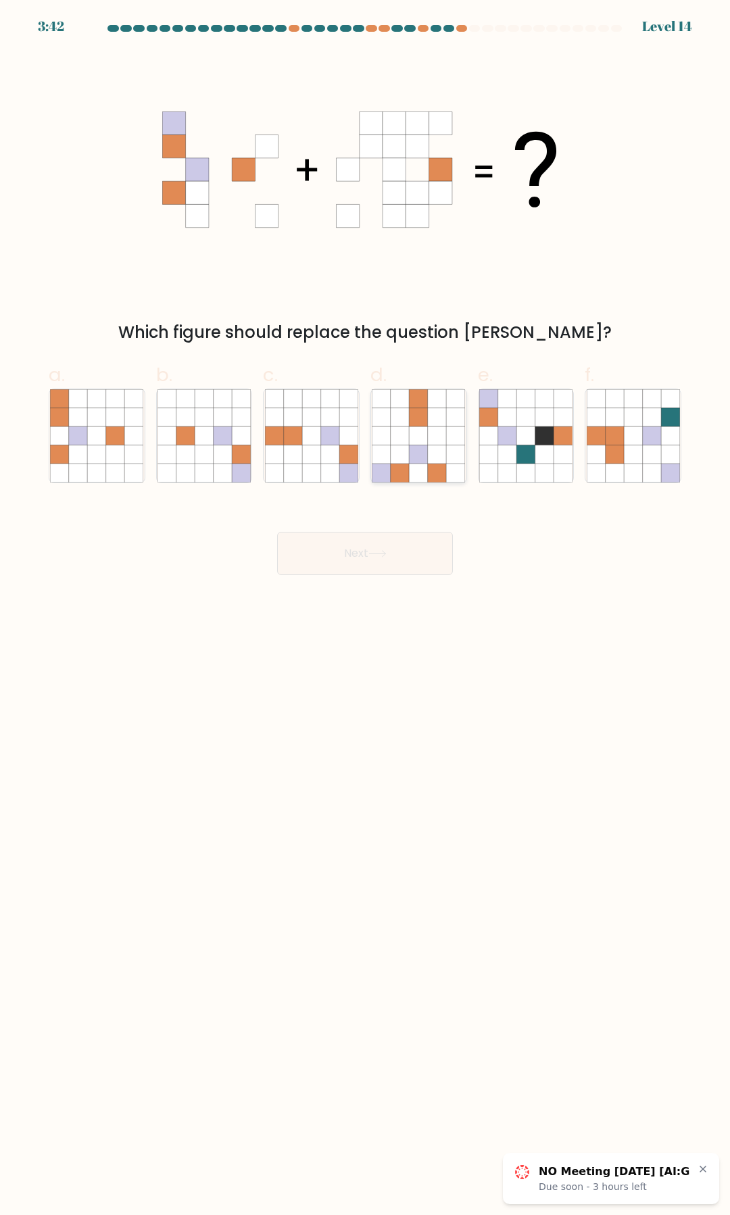
click at [385, 457] on icon at bounding box center [381, 454] width 18 height 18
click at [365, 607] on input "d." at bounding box center [365, 611] width 1 height 9
radio input "true"
click at [388, 574] on button "Next" at bounding box center [365, 553] width 176 height 43
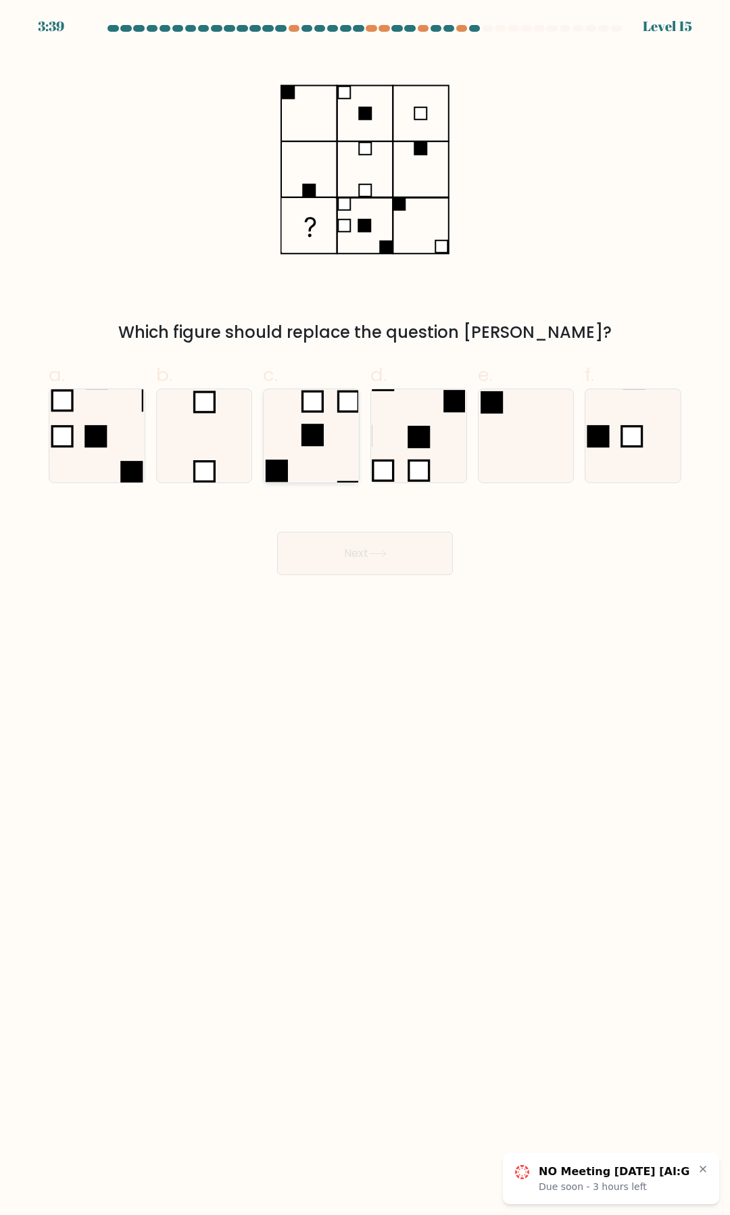
click at [329, 443] on icon at bounding box center [311, 435] width 93 height 93
click at [365, 607] on input "c." at bounding box center [365, 611] width 1 height 9
radio input "true"
click at [329, 443] on icon at bounding box center [312, 436] width 92 height 92
click at [365, 607] on input "c." at bounding box center [365, 611] width 1 height 9
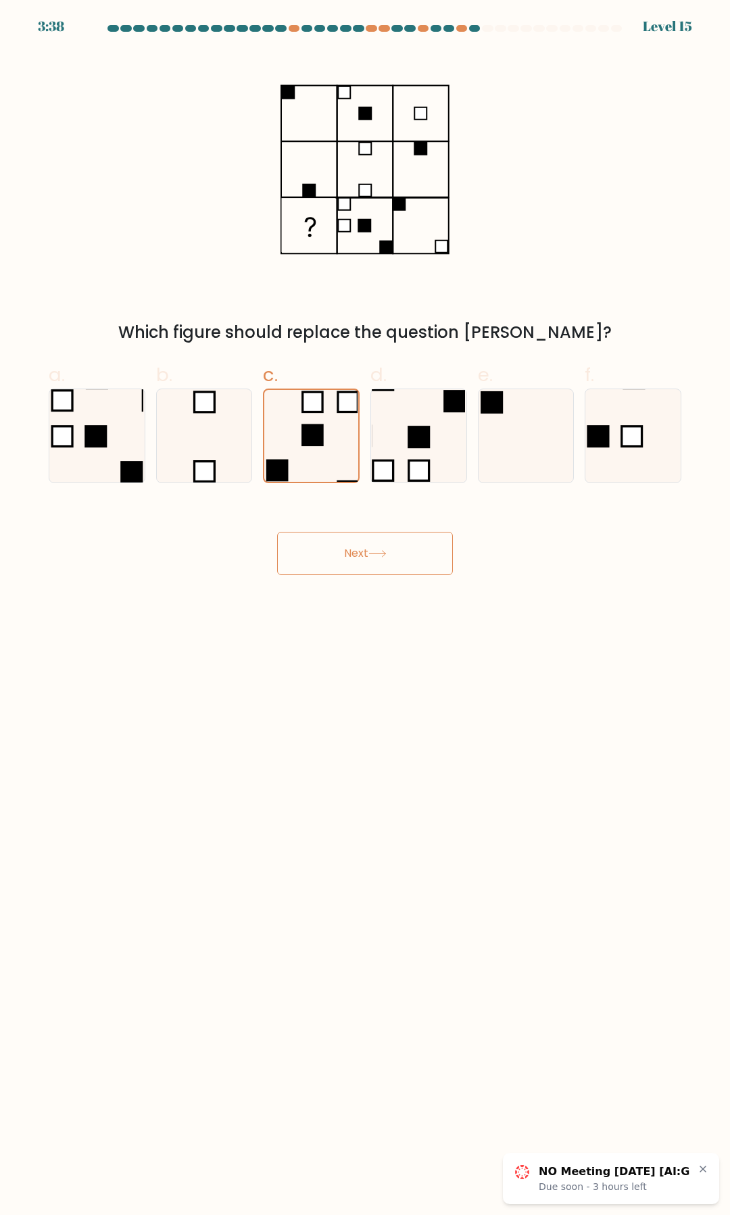
click at [378, 569] on button "Next" at bounding box center [365, 553] width 176 height 43
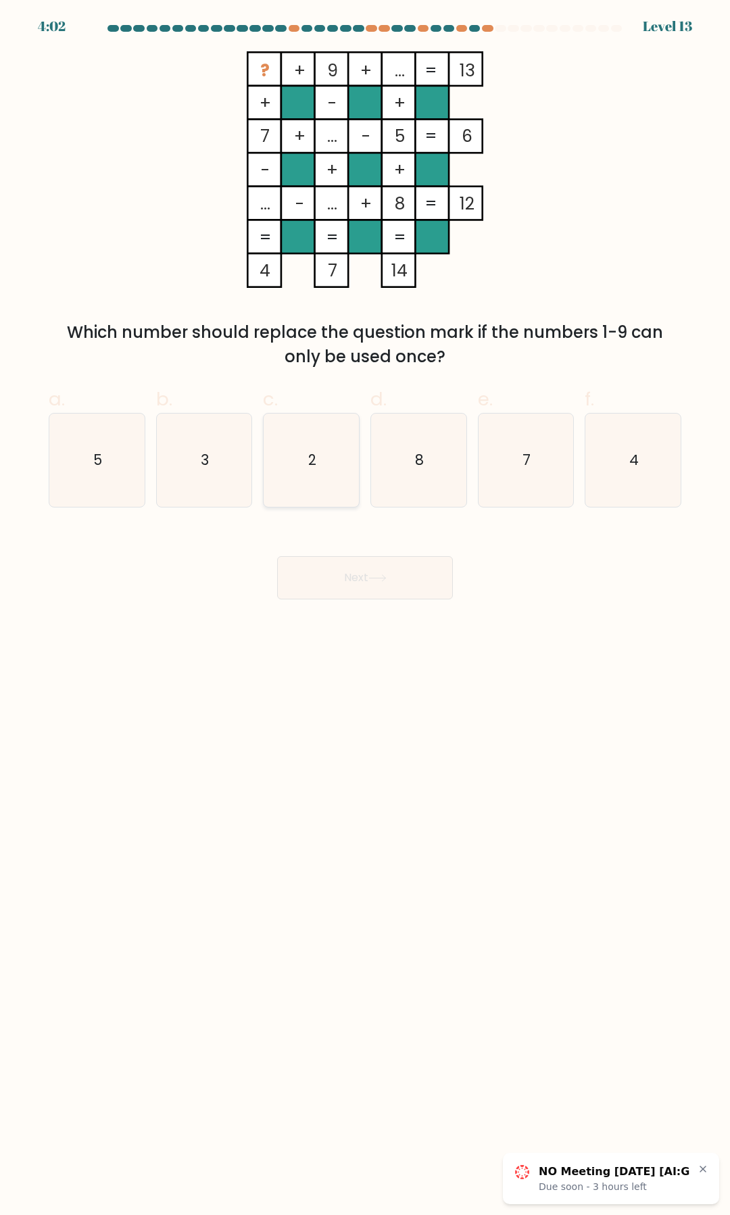
click at [340, 506] on icon "2" at bounding box center [311, 459] width 93 height 93
click at [365, 607] on input "c. 2" at bounding box center [365, 611] width 1 height 9
radio input "true"
click at [236, 486] on icon "3" at bounding box center [203, 459] width 93 height 93
click at [365, 607] on input "b. 3" at bounding box center [365, 611] width 1 height 9
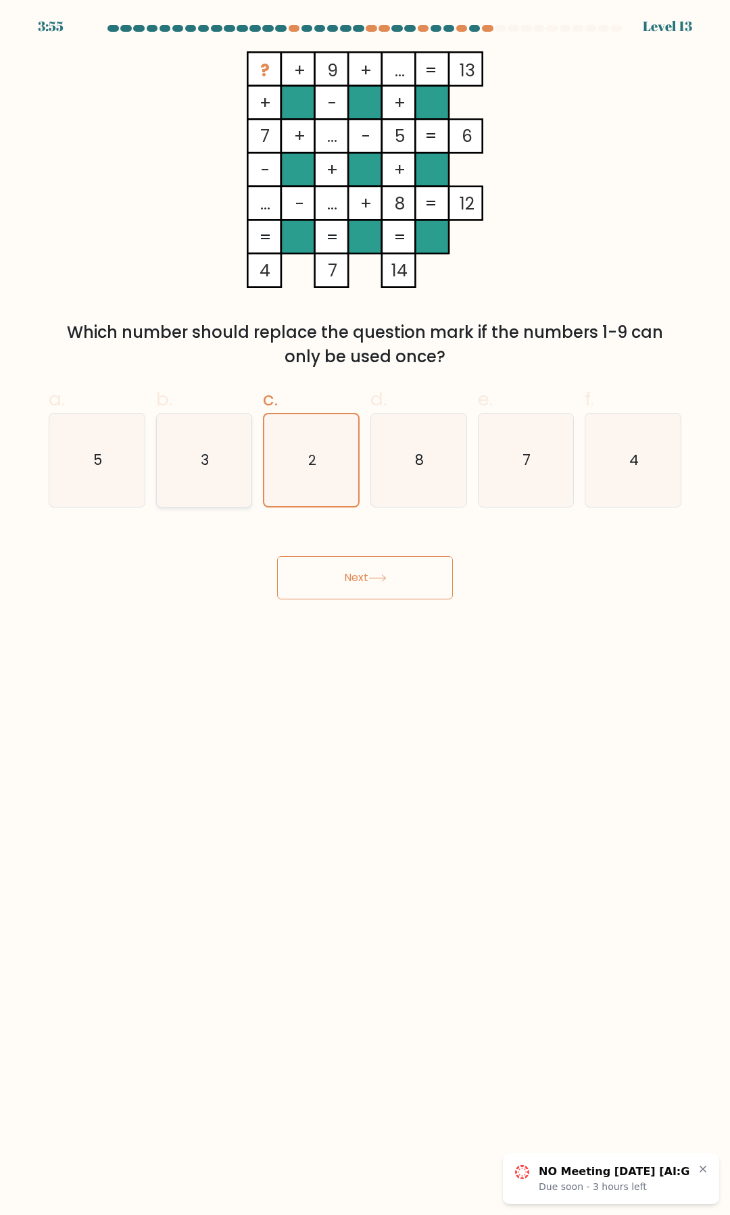
radio input "true"
click at [366, 584] on button "Next" at bounding box center [365, 577] width 176 height 43
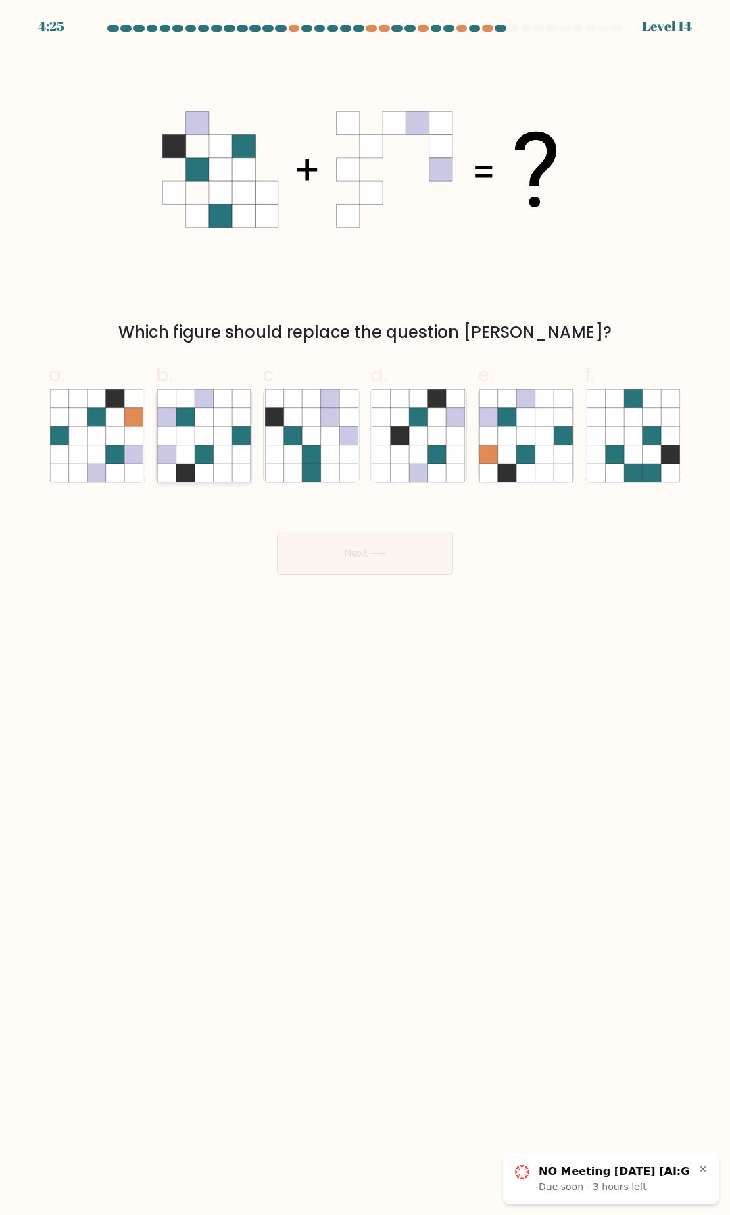
click at [220, 449] on icon at bounding box center [222, 454] width 18 height 18
click at [365, 607] on input "b." at bounding box center [365, 611] width 1 height 9
radio input "true"
click at [408, 551] on button "Next" at bounding box center [365, 553] width 176 height 43
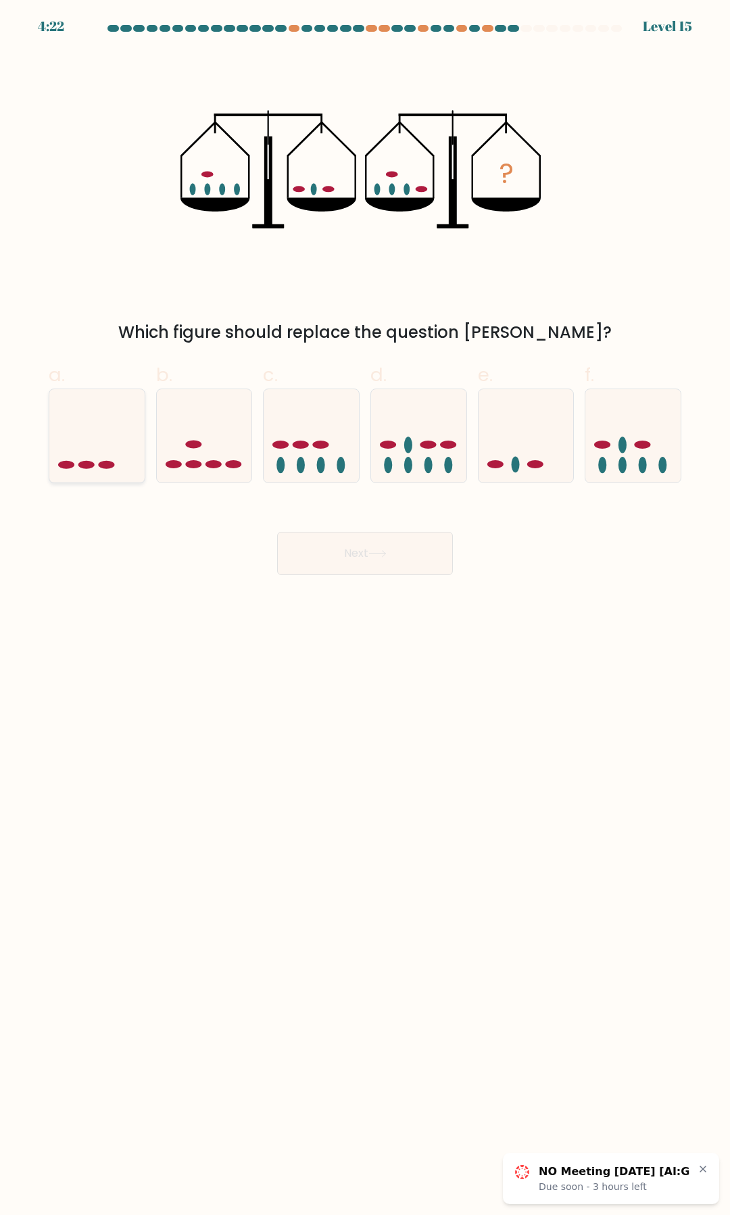
click at [99, 407] on icon at bounding box center [96, 436] width 95 height 79
click at [365, 607] on input "a." at bounding box center [365, 611] width 1 height 9
radio input "true"
click at [353, 553] on button "Next" at bounding box center [365, 553] width 176 height 43
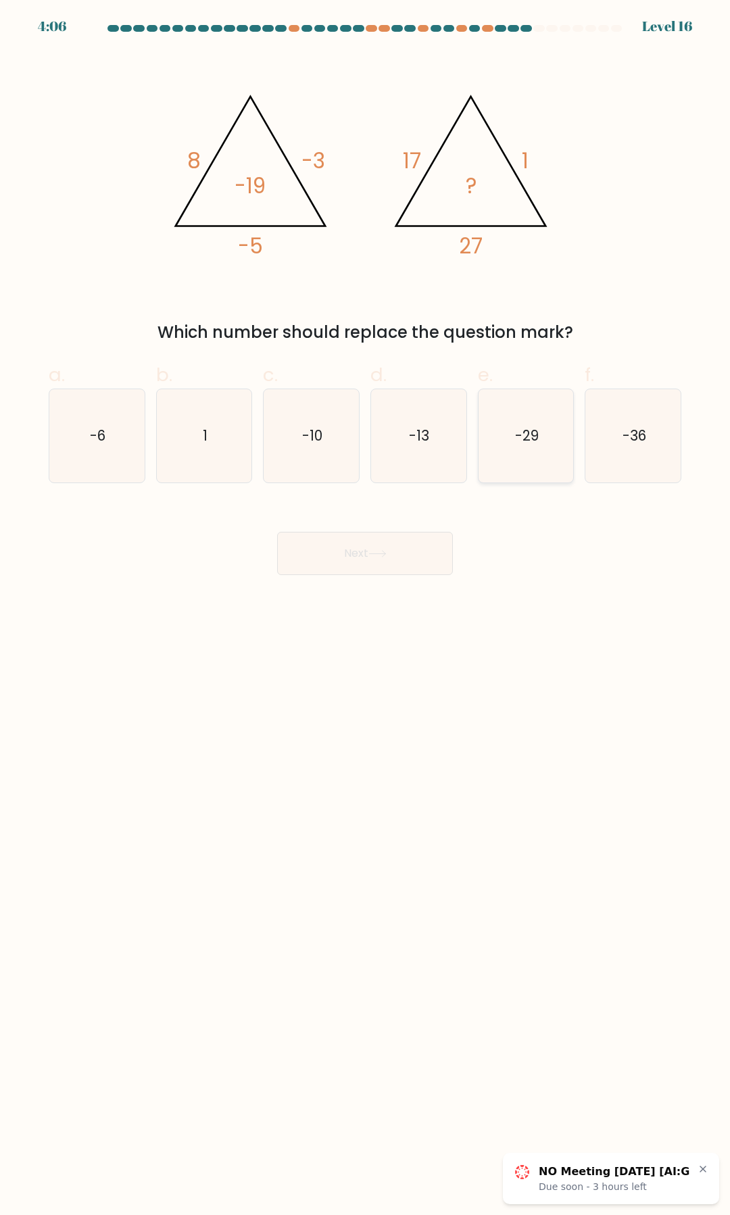
click at [532, 451] on icon "-29" at bounding box center [525, 435] width 93 height 93
click at [365, 607] on input "e. -29" at bounding box center [365, 611] width 1 height 9
radio input "true"
click at [413, 554] on button "Next" at bounding box center [365, 553] width 176 height 43
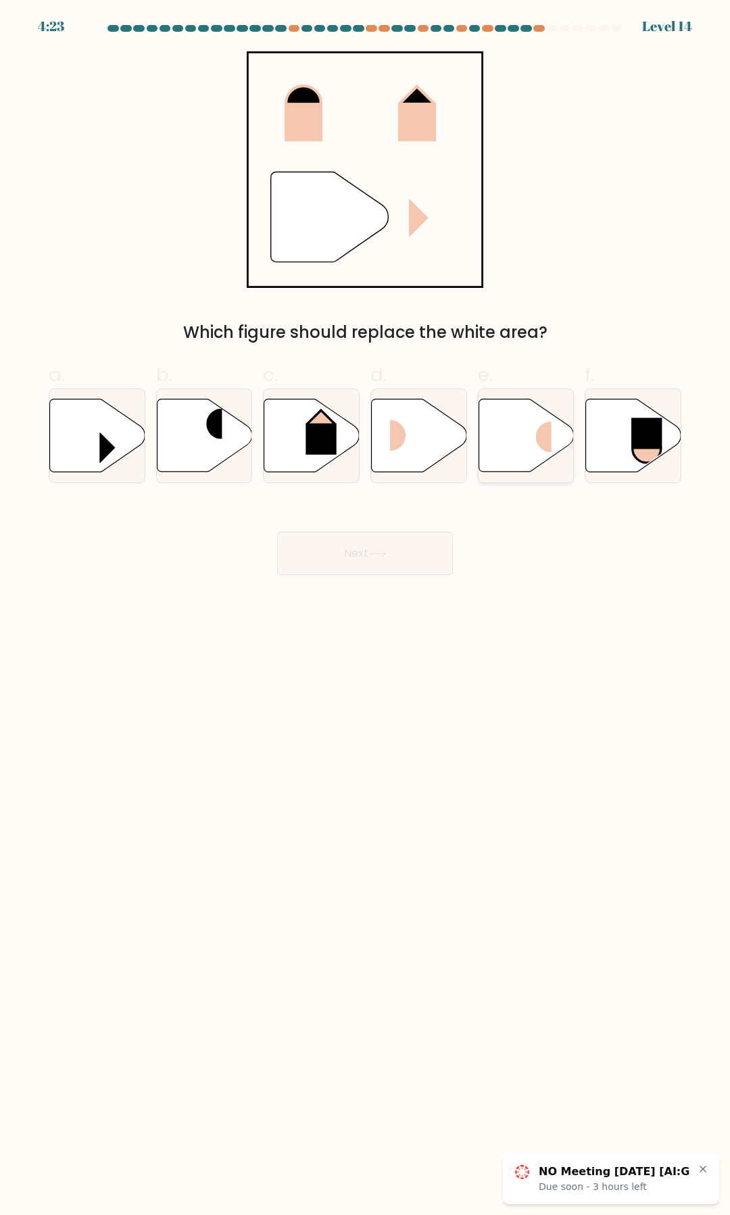
click at [510, 452] on icon at bounding box center [525, 435] width 95 height 73
click at [365, 607] on input "e." at bounding box center [365, 611] width 1 height 9
radio input "true"
click at [395, 547] on button "Next" at bounding box center [365, 553] width 176 height 43
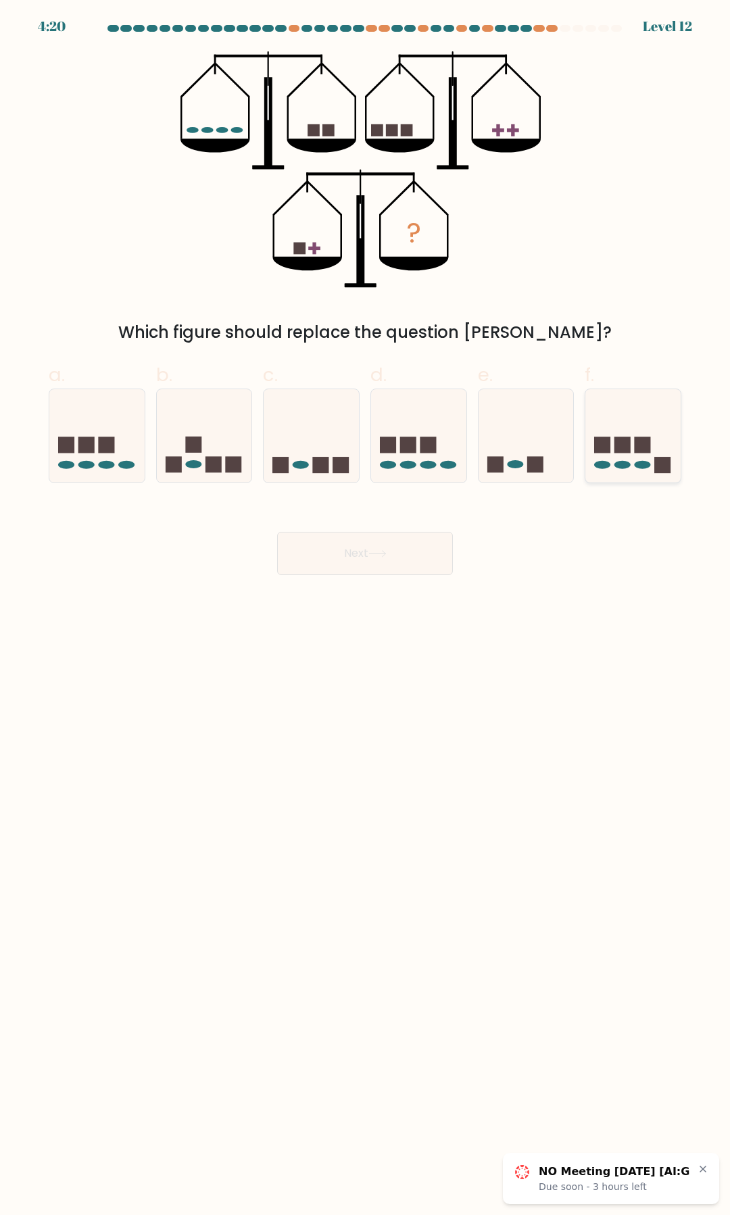
click at [615, 448] on rect at bounding box center [622, 444] width 16 height 16
click at [365, 607] on input "f." at bounding box center [365, 611] width 1 height 9
radio input "true"
click at [554, 447] on icon at bounding box center [525, 436] width 95 height 79
click at [365, 607] on input "e." at bounding box center [365, 611] width 1 height 9
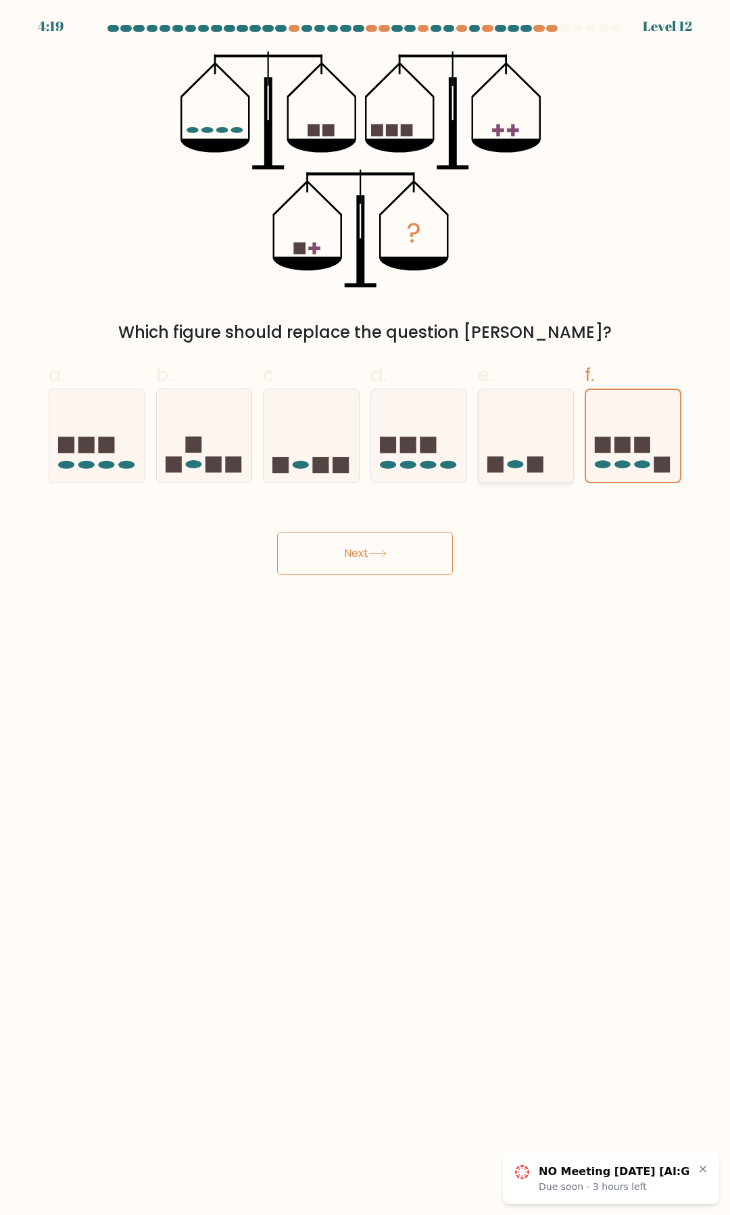
radio input "true"
click at [607, 449] on rect at bounding box center [602, 444] width 16 height 16
click at [365, 607] on input "f." at bounding box center [365, 611] width 1 height 9
radio input "true"
click at [362, 562] on button "Next" at bounding box center [365, 553] width 176 height 43
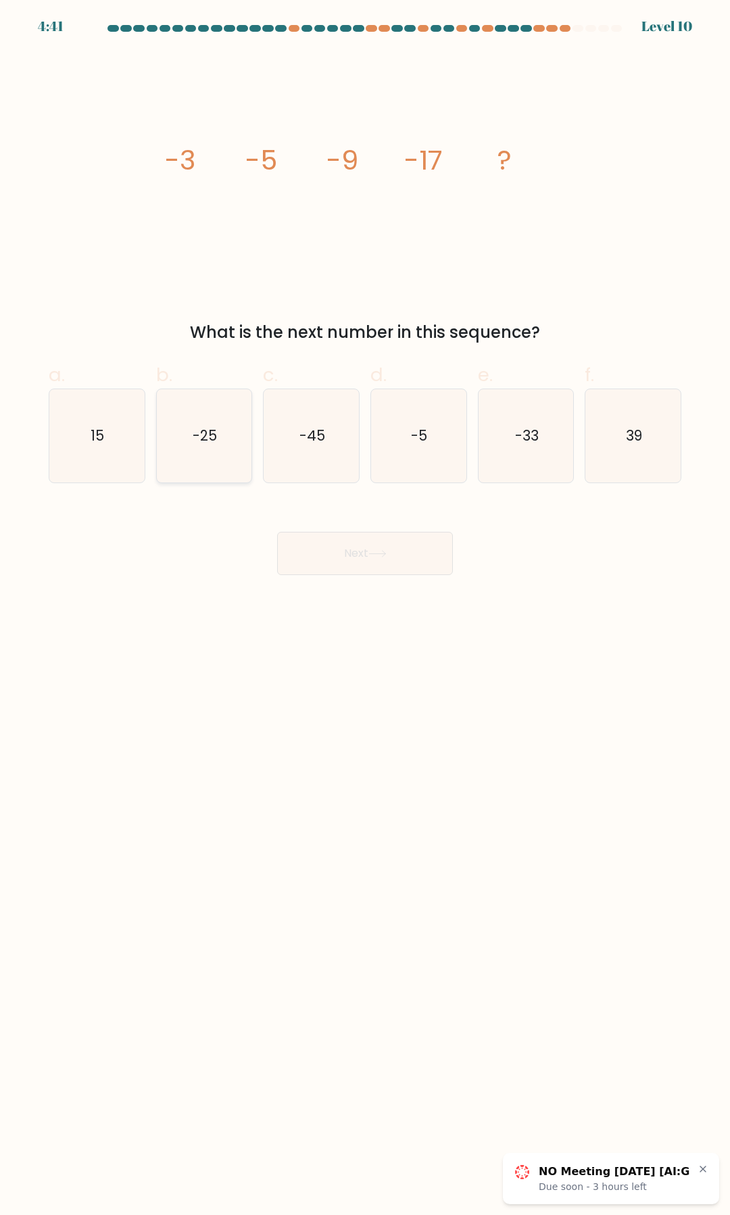
click at [218, 437] on icon "-25" at bounding box center [203, 435] width 93 height 93
click at [365, 607] on input "b. -25" at bounding box center [365, 611] width 1 height 9
radio input "true"
click at [313, 540] on button "Next" at bounding box center [365, 553] width 176 height 43
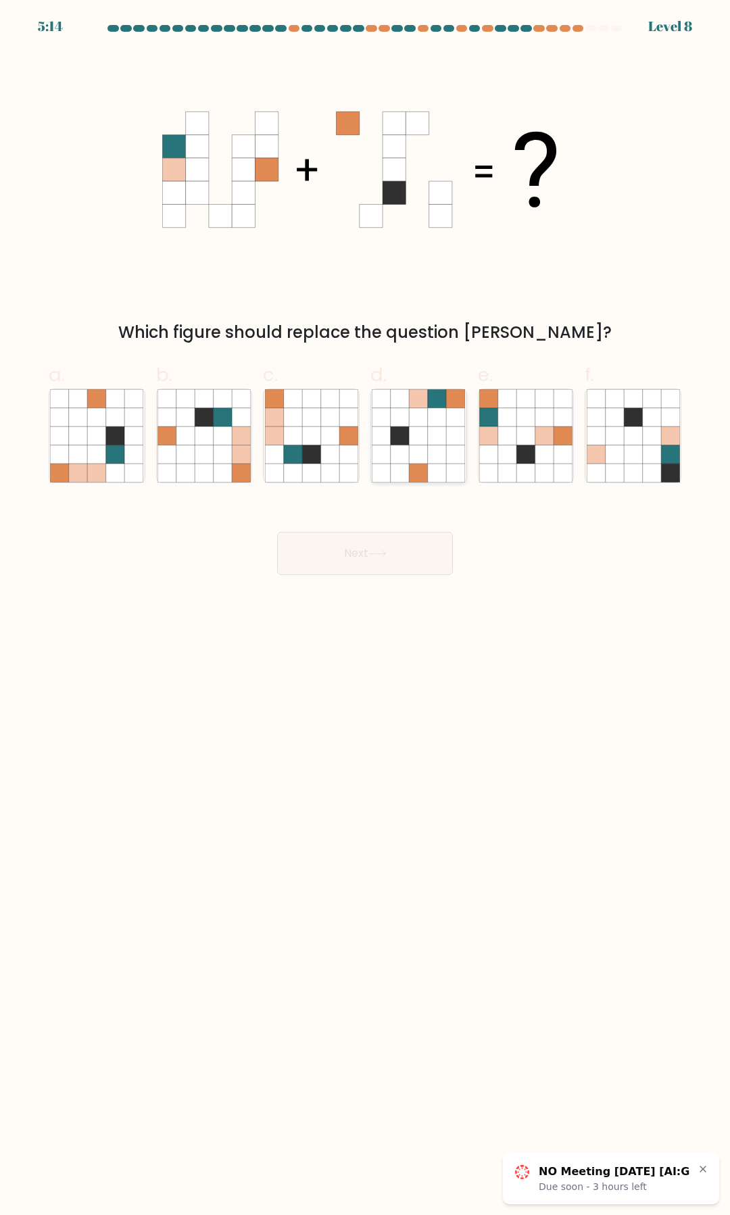
click at [438, 461] on icon at bounding box center [437, 454] width 18 height 18
click at [365, 607] on input "d." at bounding box center [365, 611] width 1 height 9
radio input "true"
click at [428, 570] on button "Next" at bounding box center [365, 553] width 176 height 43
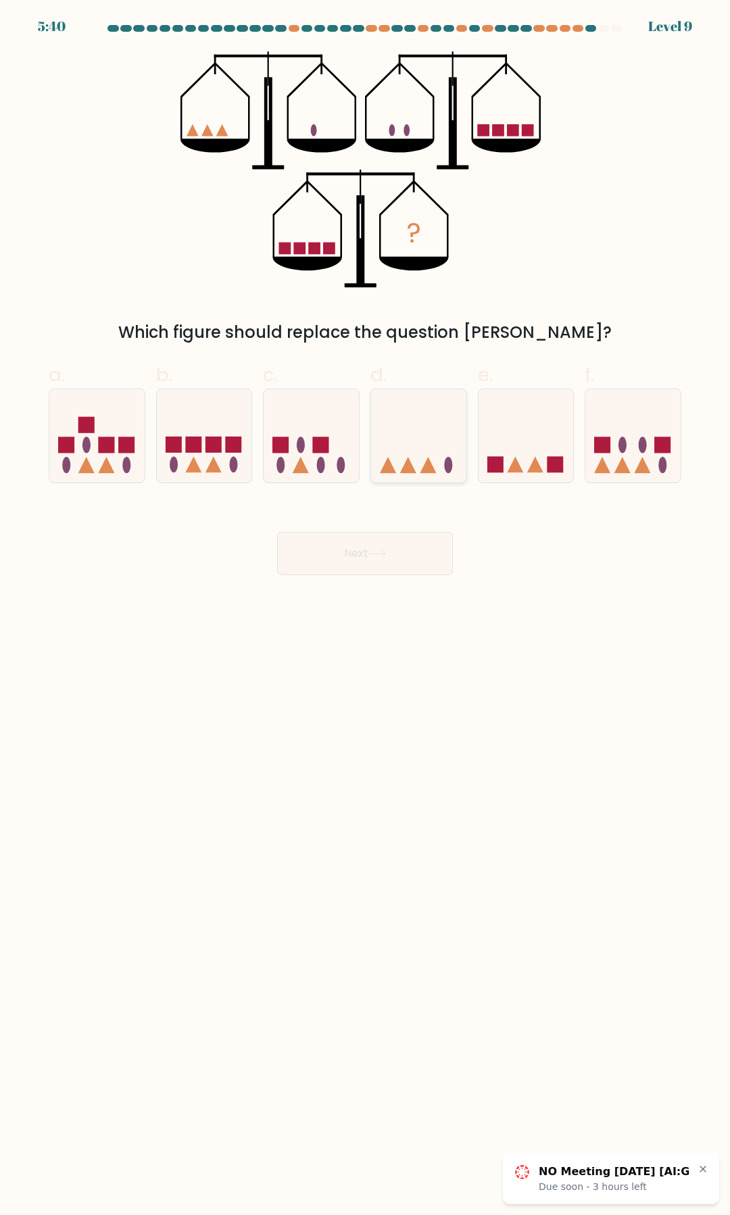
click at [434, 480] on div at bounding box center [418, 435] width 97 height 95
click at [365, 607] on input "d." at bounding box center [365, 611] width 1 height 9
radio input "true"
click at [417, 562] on button "Next" at bounding box center [365, 553] width 176 height 43
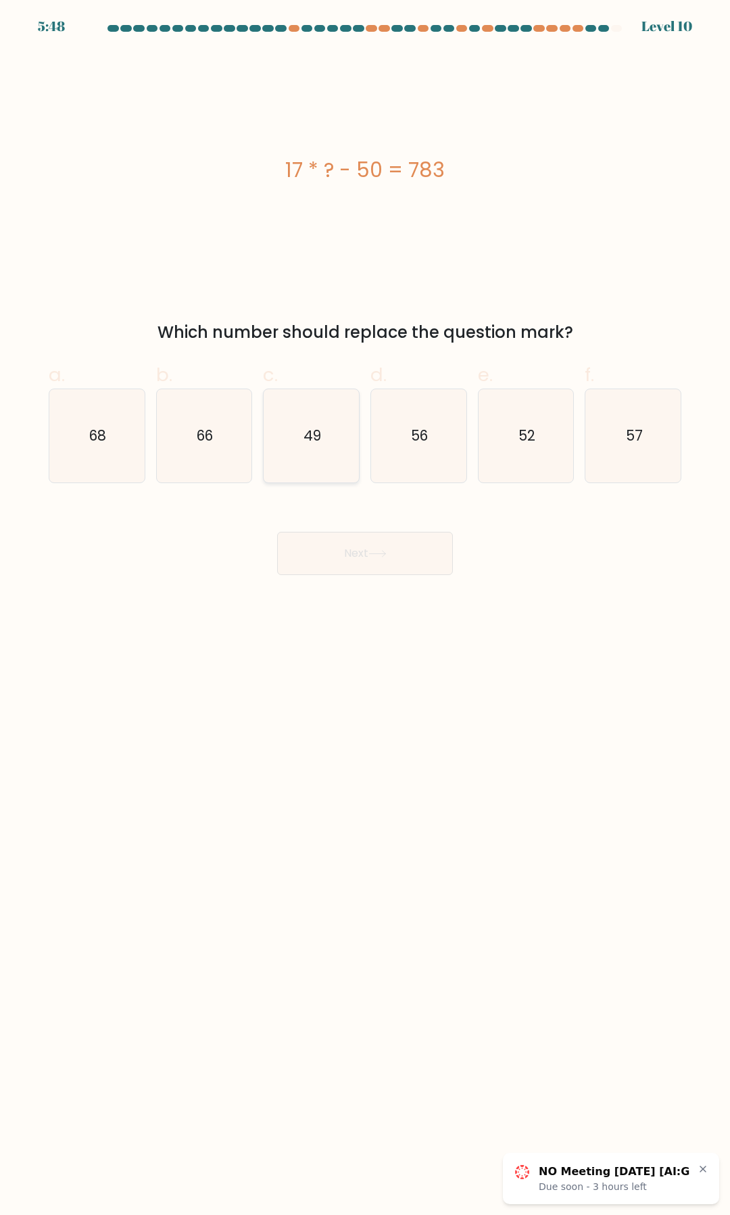
click at [300, 435] on icon "49" at bounding box center [311, 435] width 93 height 93
click at [365, 607] on input "c. 49" at bounding box center [365, 611] width 1 height 9
radio input "true"
click at [328, 569] on button "Next" at bounding box center [365, 553] width 176 height 43
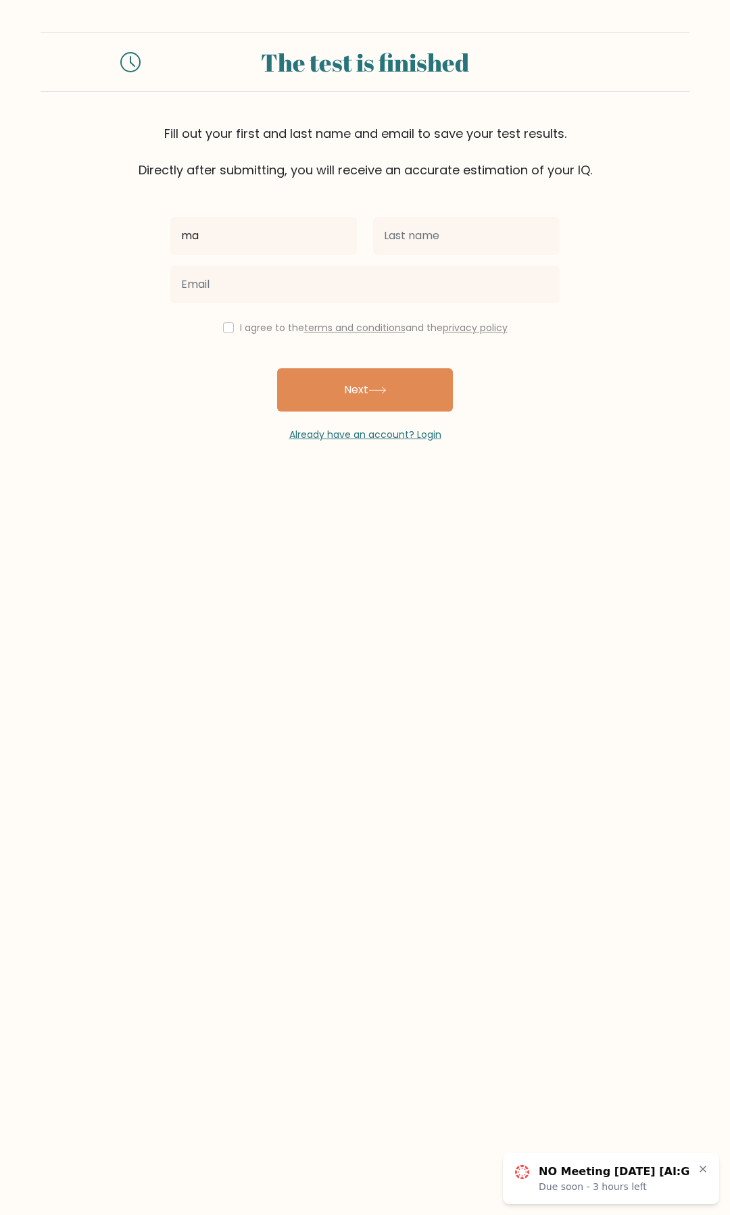
type input "m"
type input "Maxwell"
type input "Mao"
drag, startPoint x: 337, startPoint y: 256, endPoint x: 336, endPoint y: 268, distance: 12.2
click at [337, 257] on div "Maxwell" at bounding box center [263, 235] width 203 height 49
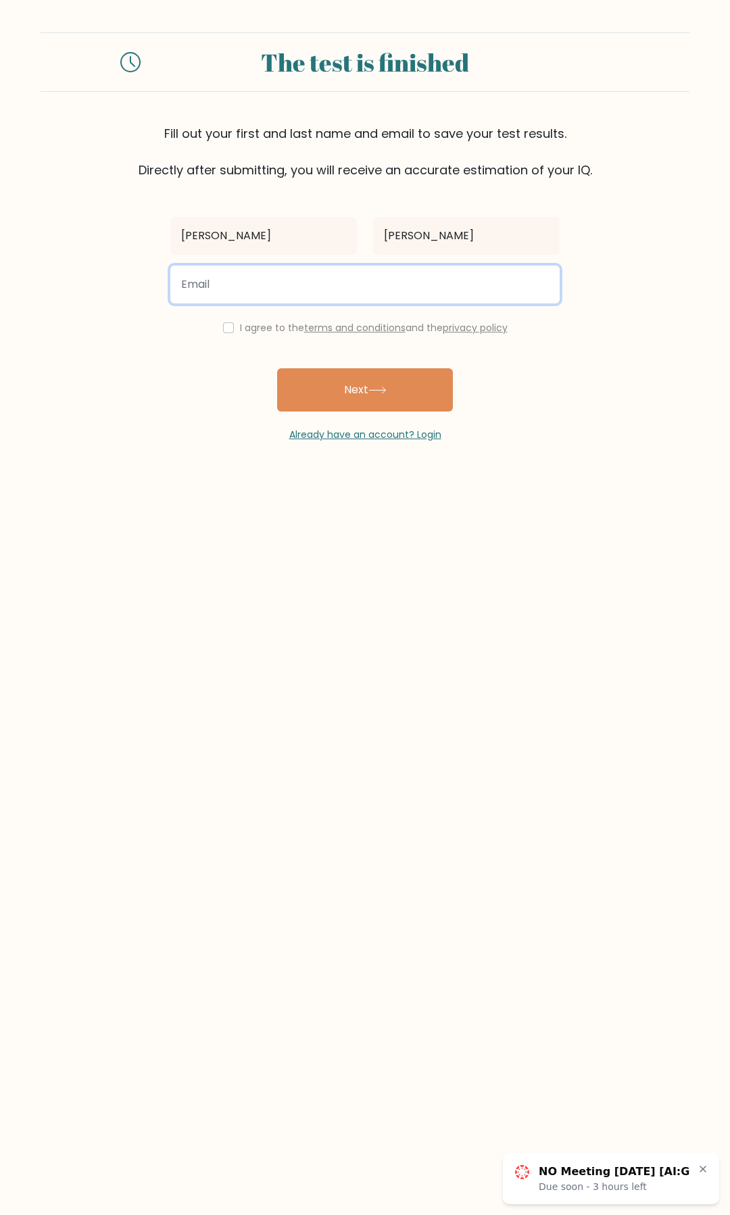
click at [337, 279] on input "email" at bounding box center [364, 285] width 389 height 38
type input "maom310@aa.edu"
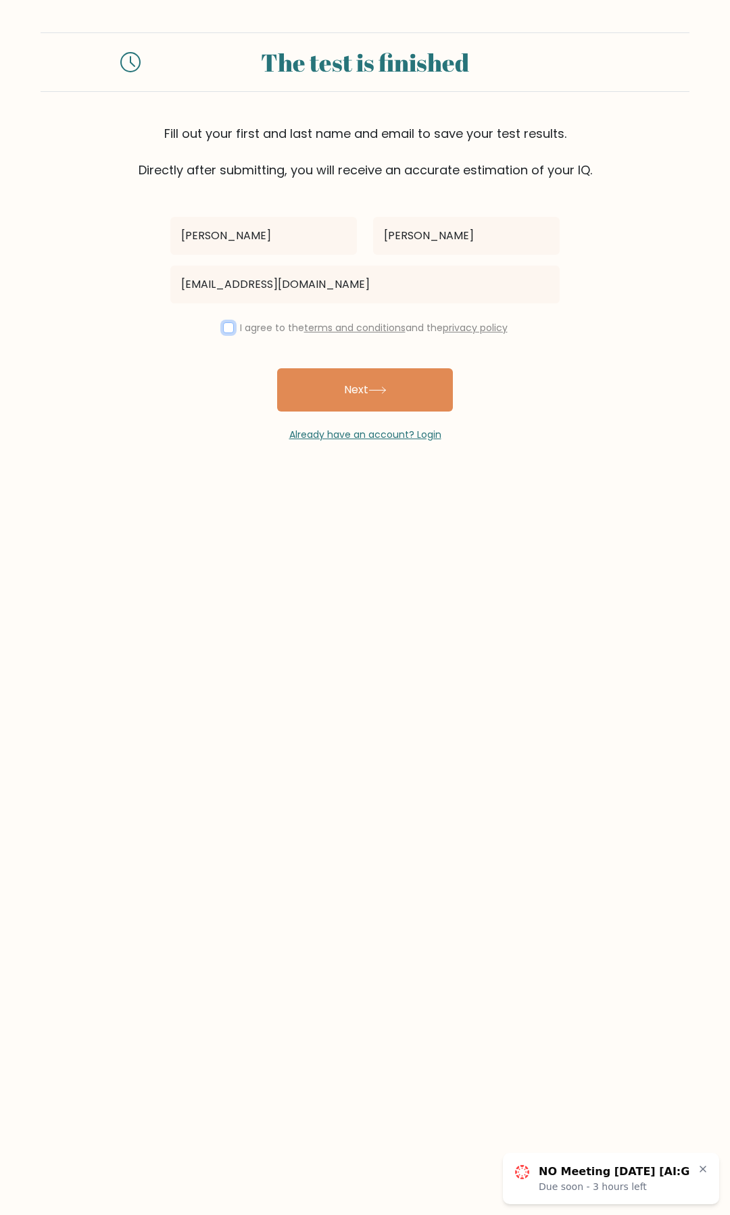
click at [224, 326] on input "checkbox" at bounding box center [228, 327] width 11 height 11
checkbox input "true"
click at [349, 396] on button "Next" at bounding box center [365, 389] width 176 height 43
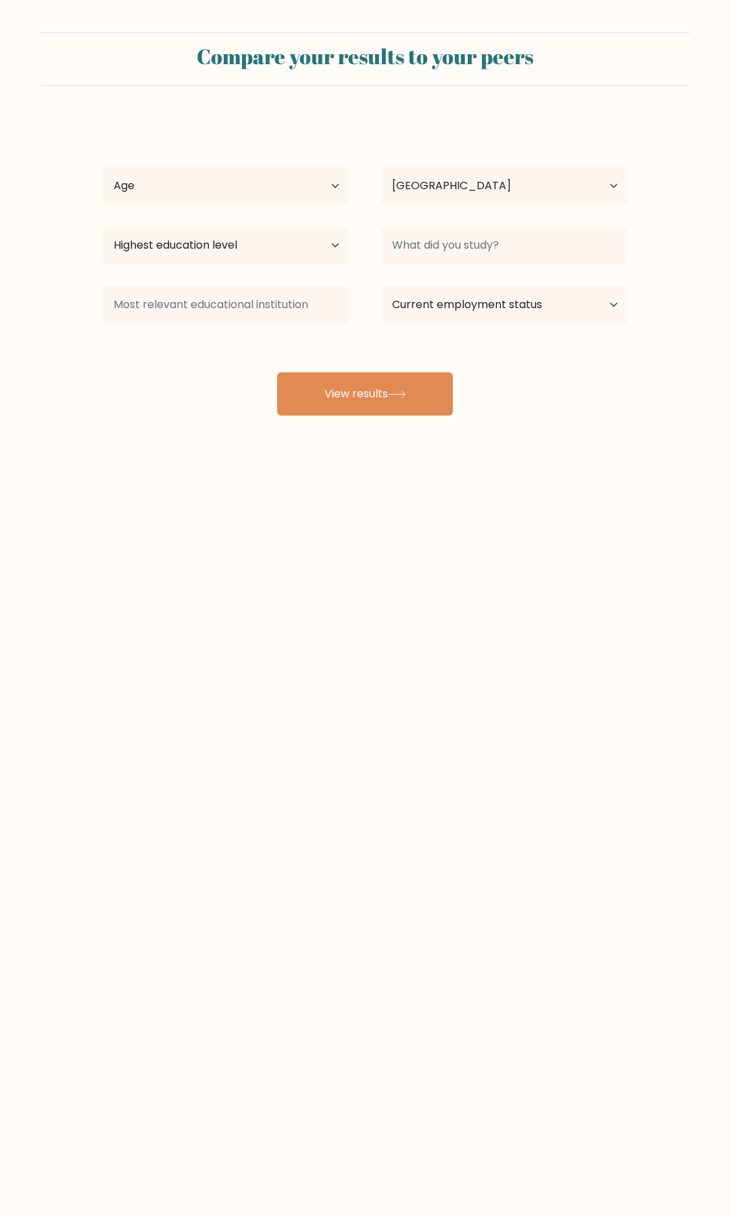
select select "US"
click at [246, 174] on select "Age Under 18 years old 18-24 years old 25-34 years old 35-44 years old 45-54 ye…" at bounding box center [226, 186] width 246 height 38
click at [270, 251] on select "Highest education level No schooling Primary Lower Secondary Upper Secondary Oc…" at bounding box center [226, 245] width 246 height 38
select select "lower_secondary"
click at [103, 226] on select "Highest education level No schooling Primary Lower Secondary Upper Secondary Oc…" at bounding box center [226, 245] width 246 height 38
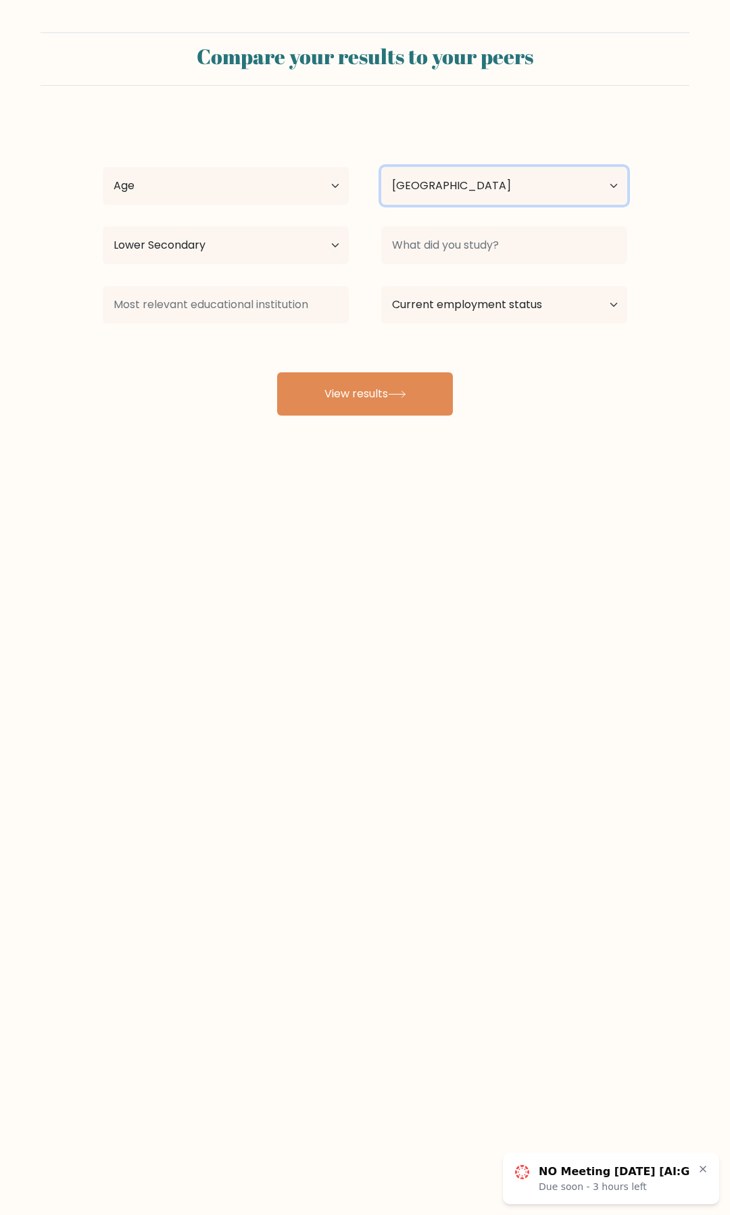
click at [442, 191] on select "Country Afghanistan Albania Algeria American Samoa Andorra Angola Anguilla Anta…" at bounding box center [504, 186] width 246 height 38
click at [488, 265] on div at bounding box center [504, 245] width 278 height 49
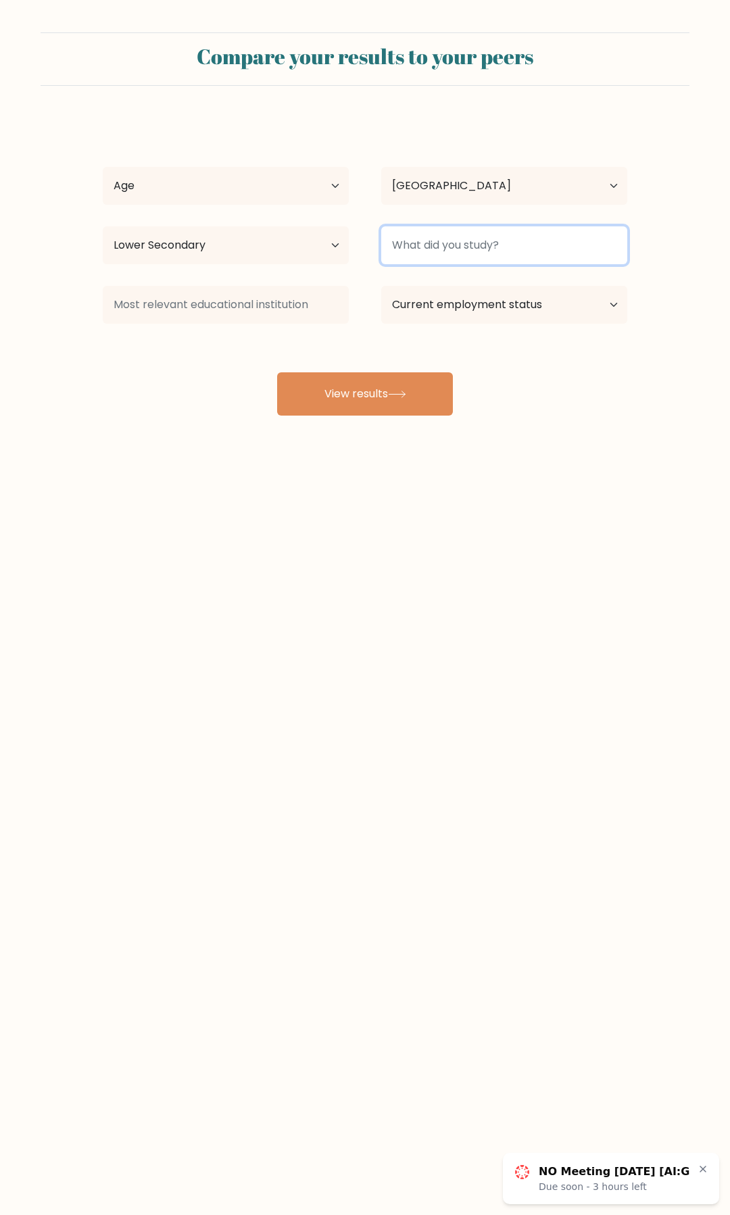
click at [488, 254] on input at bounding box center [504, 245] width 246 height 38
type input "M"
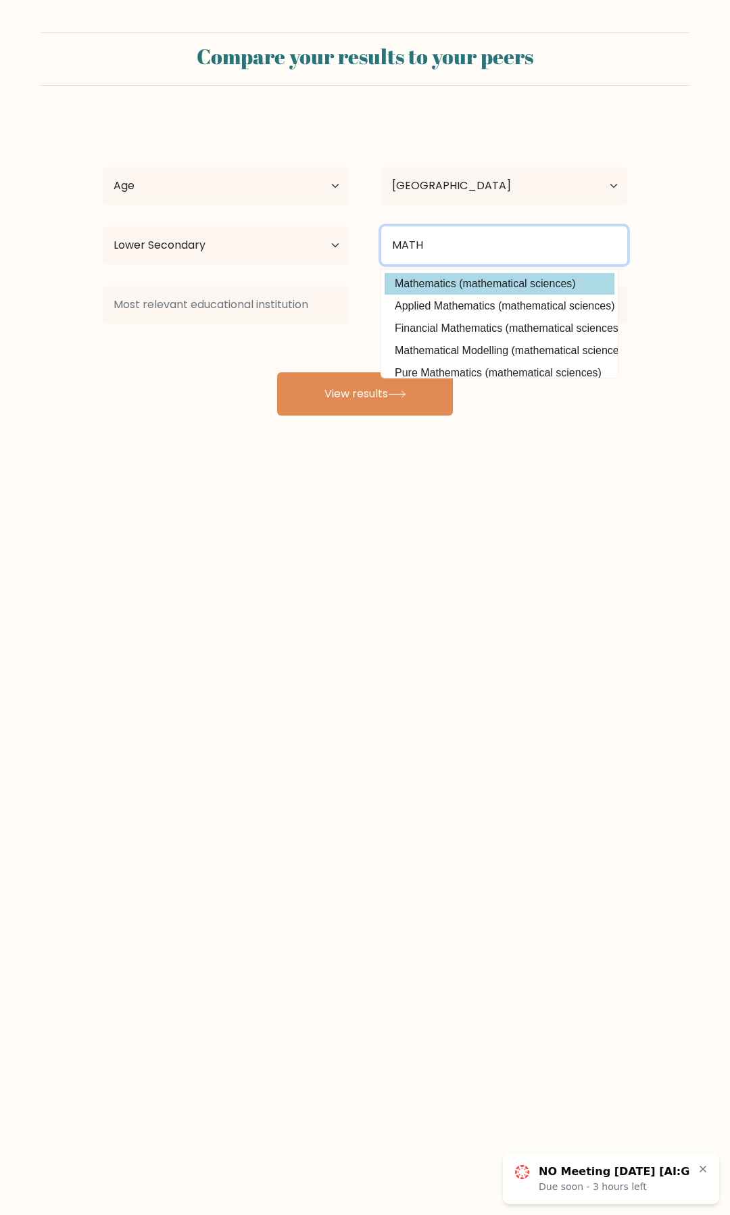
type input "MATH"
click at [510, 281] on div "Maxwell Mao Age Under 18 years old 18-24 years old 25-34 years old 35-44 years …" at bounding box center [365, 266] width 540 height 297
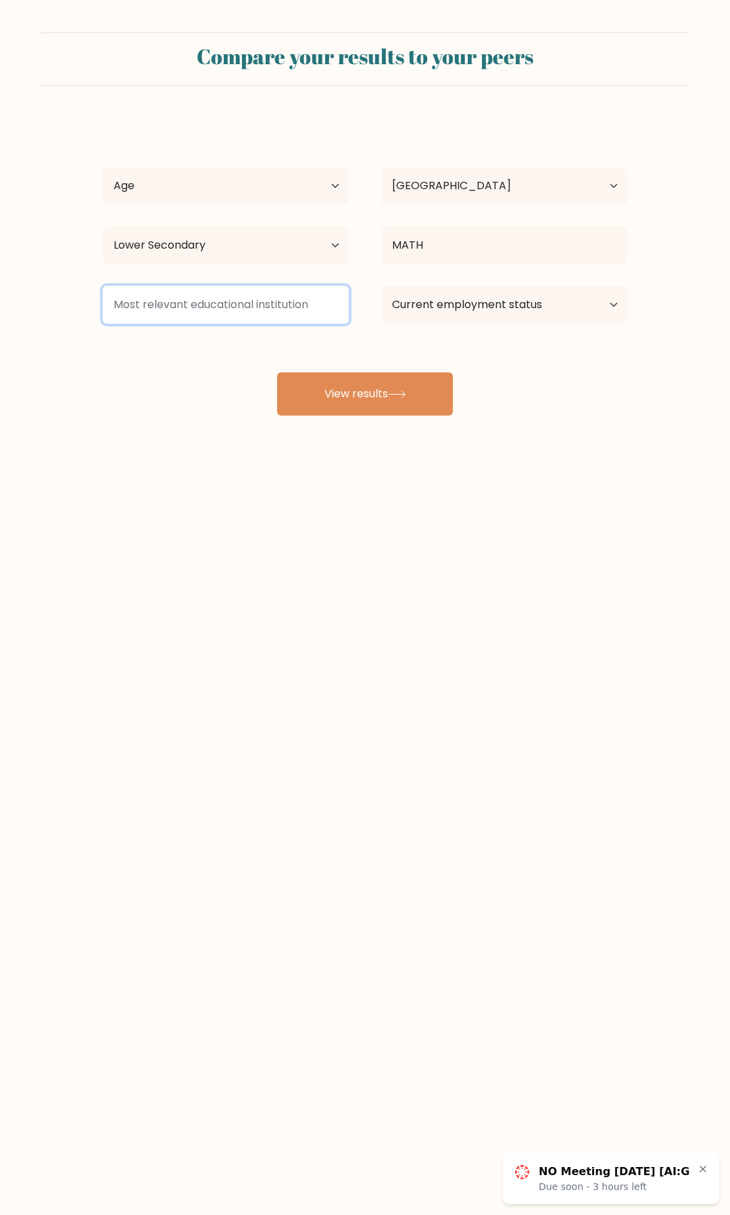
click at [193, 305] on input at bounding box center [226, 305] width 246 height 38
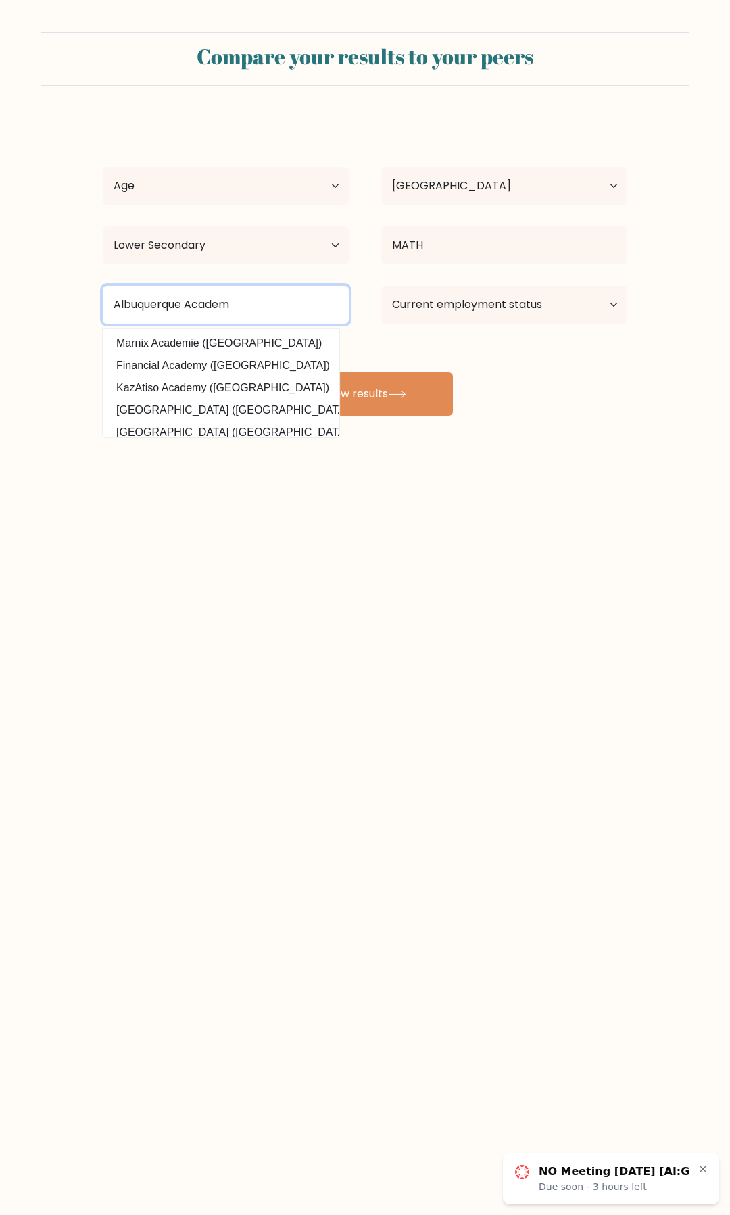
type input "Albuquerque Academy"
drag, startPoint x: 284, startPoint y: 303, endPoint x: 0, endPoint y: 263, distance: 286.4
click at [0, 263] on form "Compare your results to your peers Maxwell Mao Age Under 18 years old 18-24 yea…" at bounding box center [365, 223] width 730 height 383
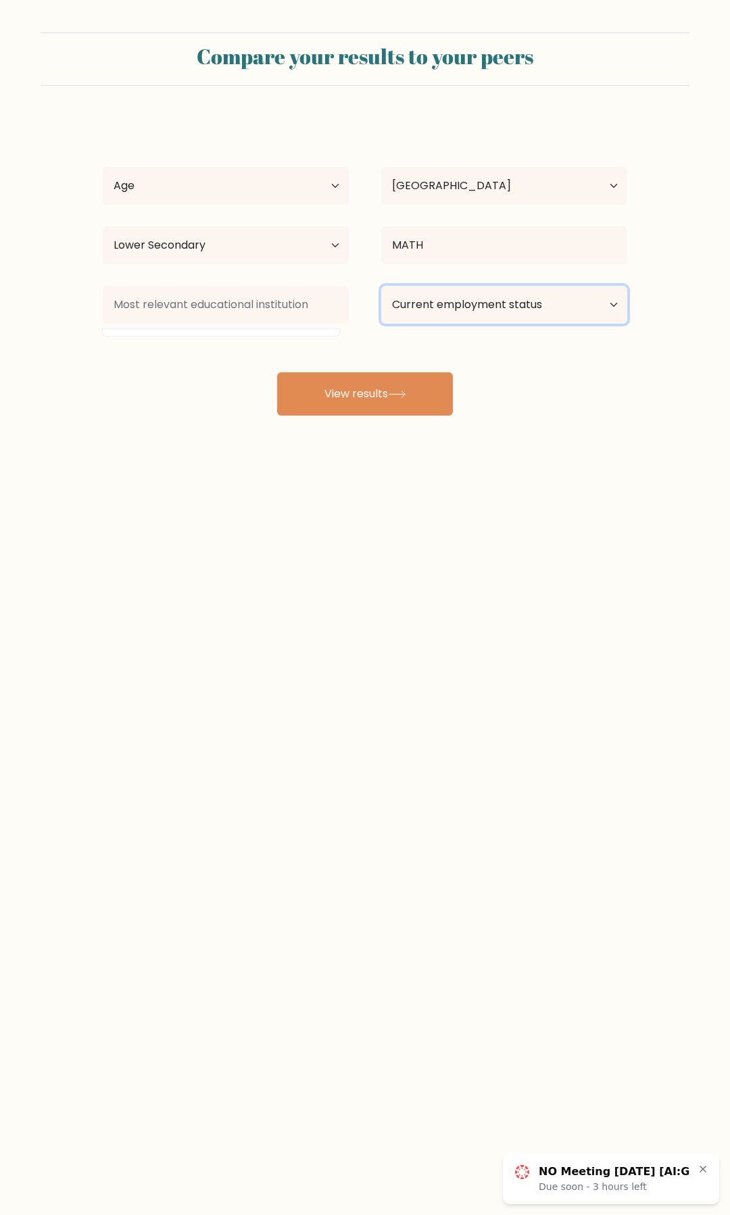
click at [551, 301] on select "Current employment status Employed Student Retired Other / prefer not to answer" at bounding box center [504, 305] width 246 height 38
select select "student"
click at [381, 286] on select "Current employment status Employed Student Retired Other / prefer not to answer" at bounding box center [504, 305] width 246 height 38
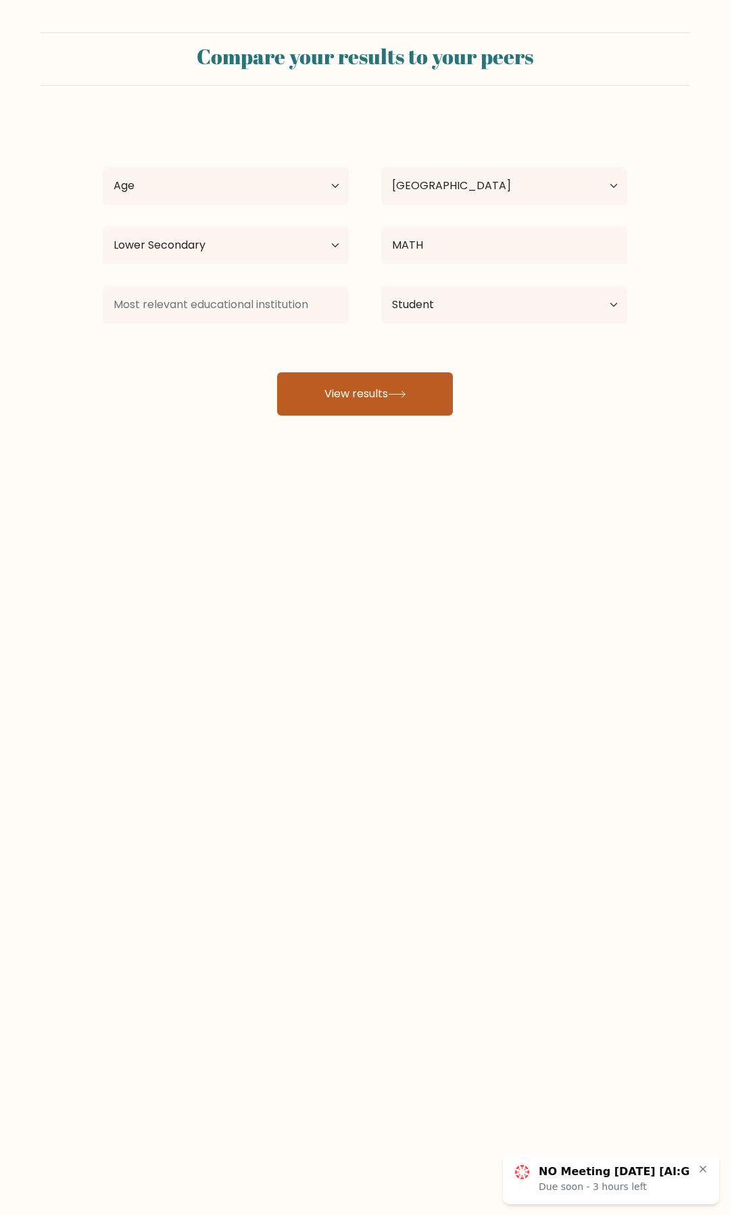
click at [443, 386] on button "View results" at bounding box center [365, 393] width 176 height 43
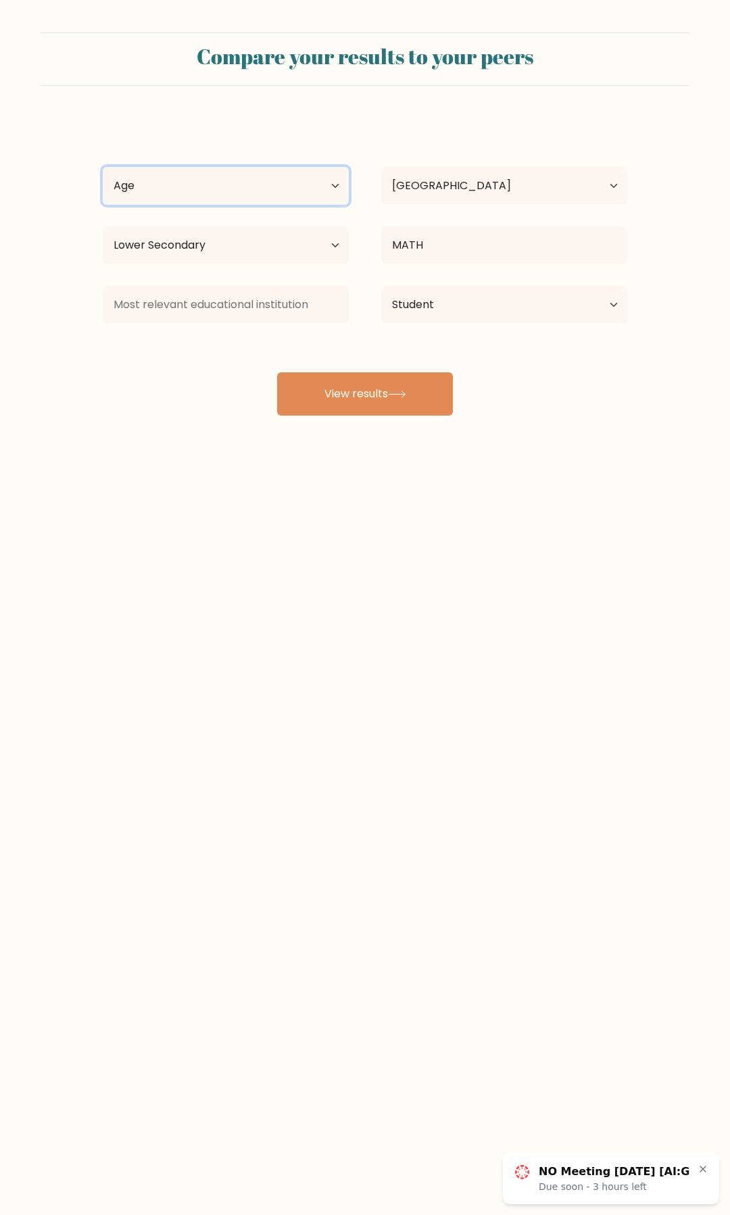
click at [223, 176] on select "Age Under 18 years old 18-24 years old 25-34 years old 35-44 years old 45-54 ye…" at bounding box center [226, 186] width 246 height 38
select select "min_18"
click at [103, 167] on select "Age Under 18 years old 18-24 years old 25-34 years old 35-44 years old 45-54 ye…" at bounding box center [226, 186] width 246 height 38
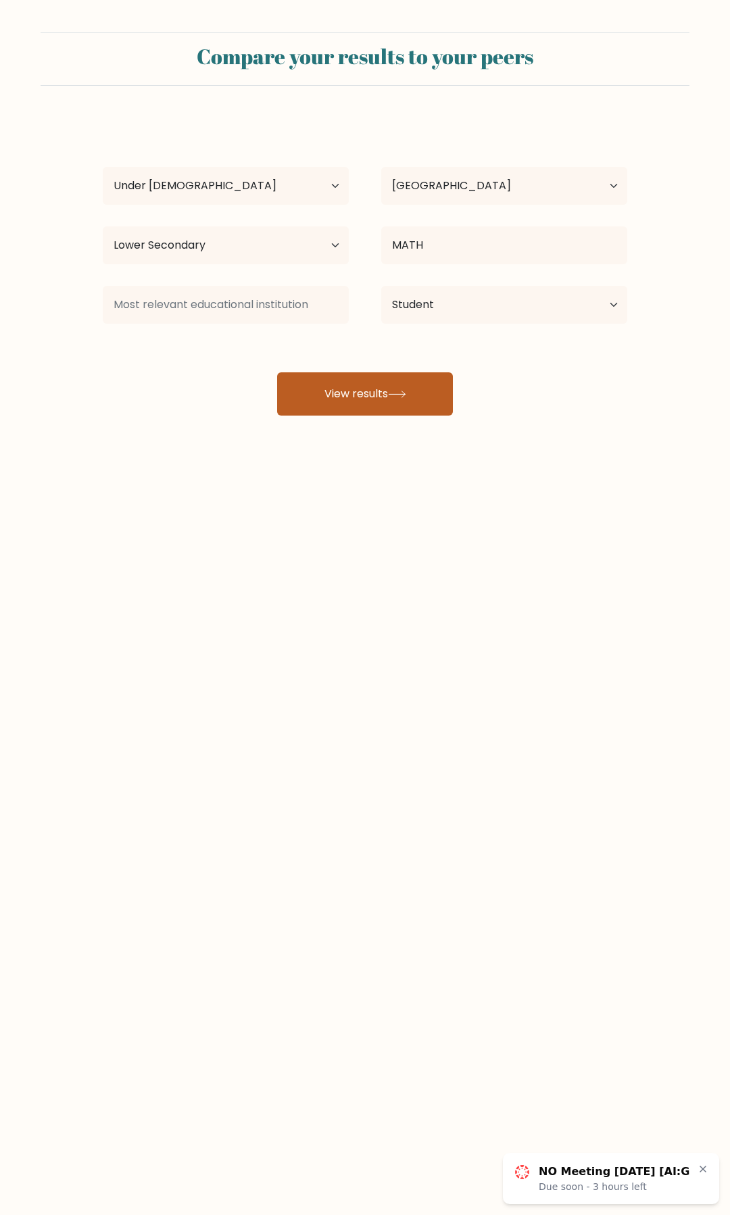
click at [353, 395] on button "View results" at bounding box center [365, 393] width 176 height 43
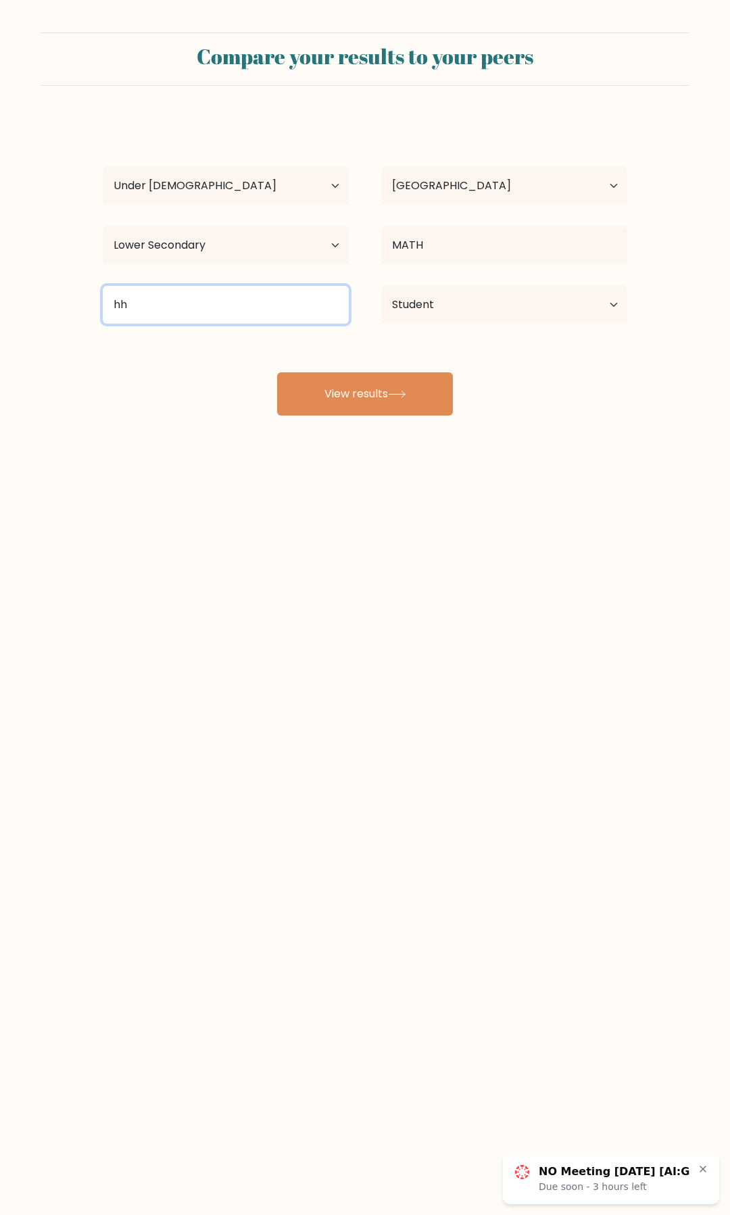
type input "h"
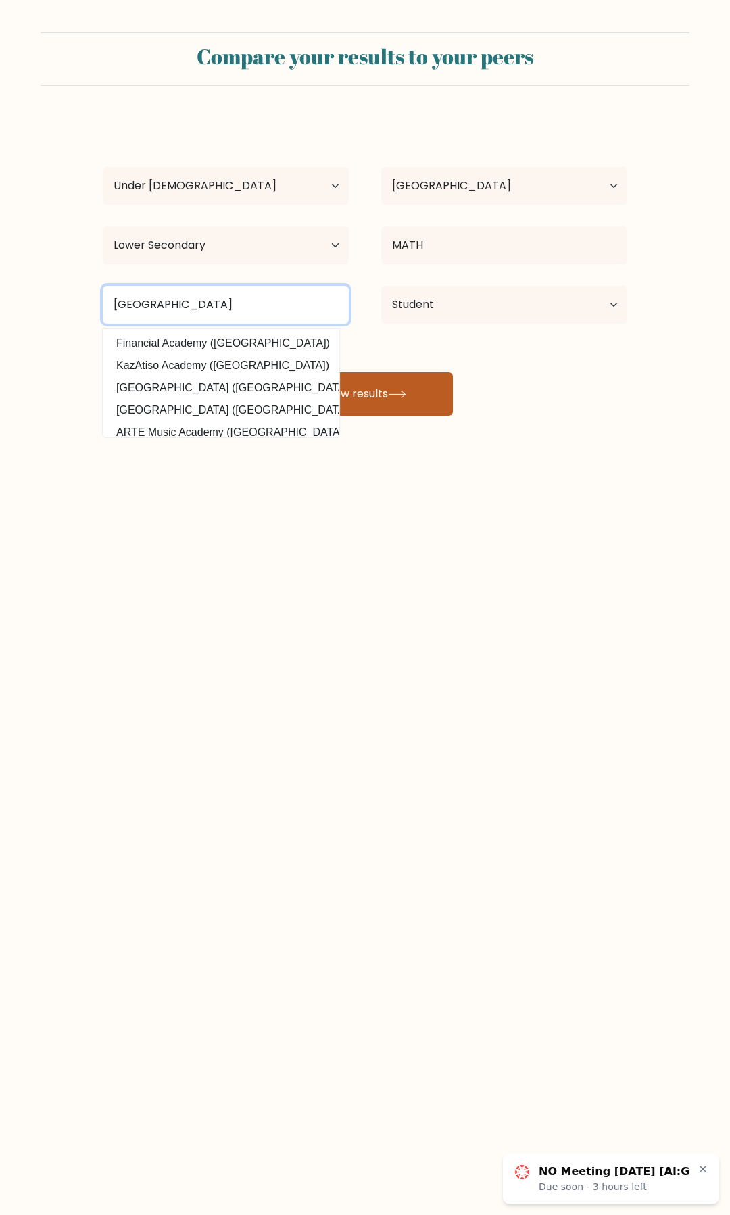
type input "Albuquerque Academy"
click at [382, 393] on button "View results" at bounding box center [365, 393] width 176 height 43
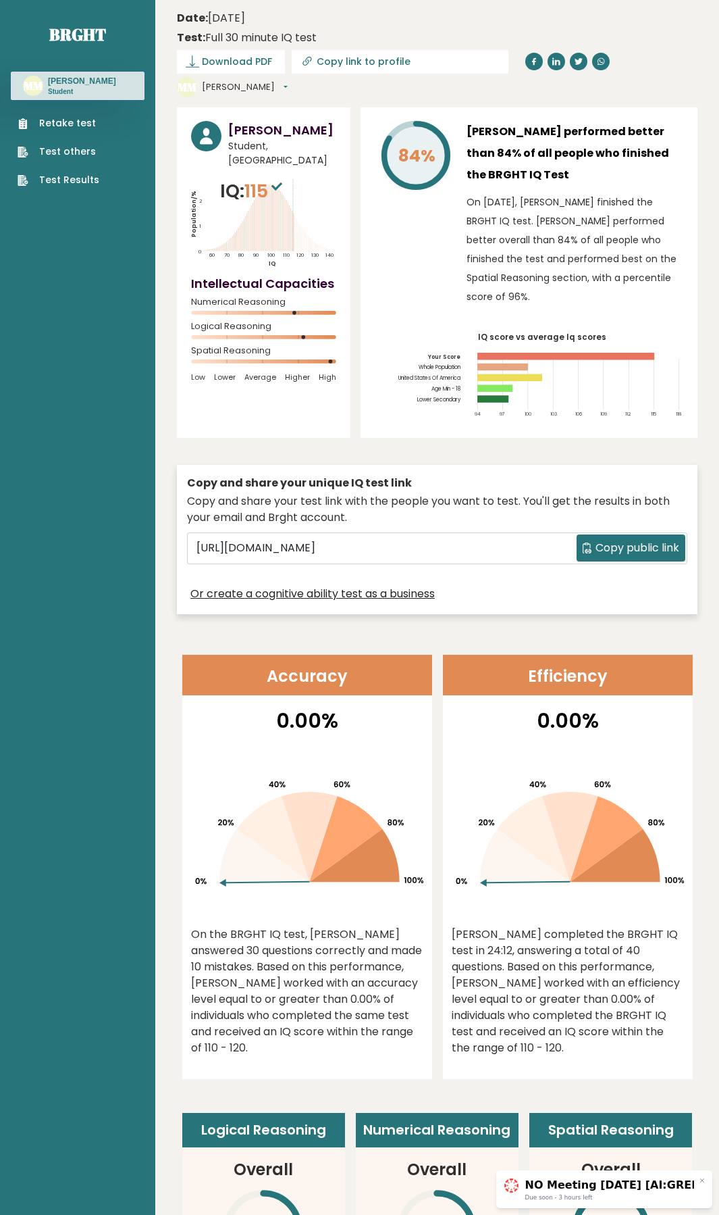
click at [81, 122] on link "Retake test" at bounding box center [59, 123] width 82 height 14
